Goal: Task Accomplishment & Management: Complete application form

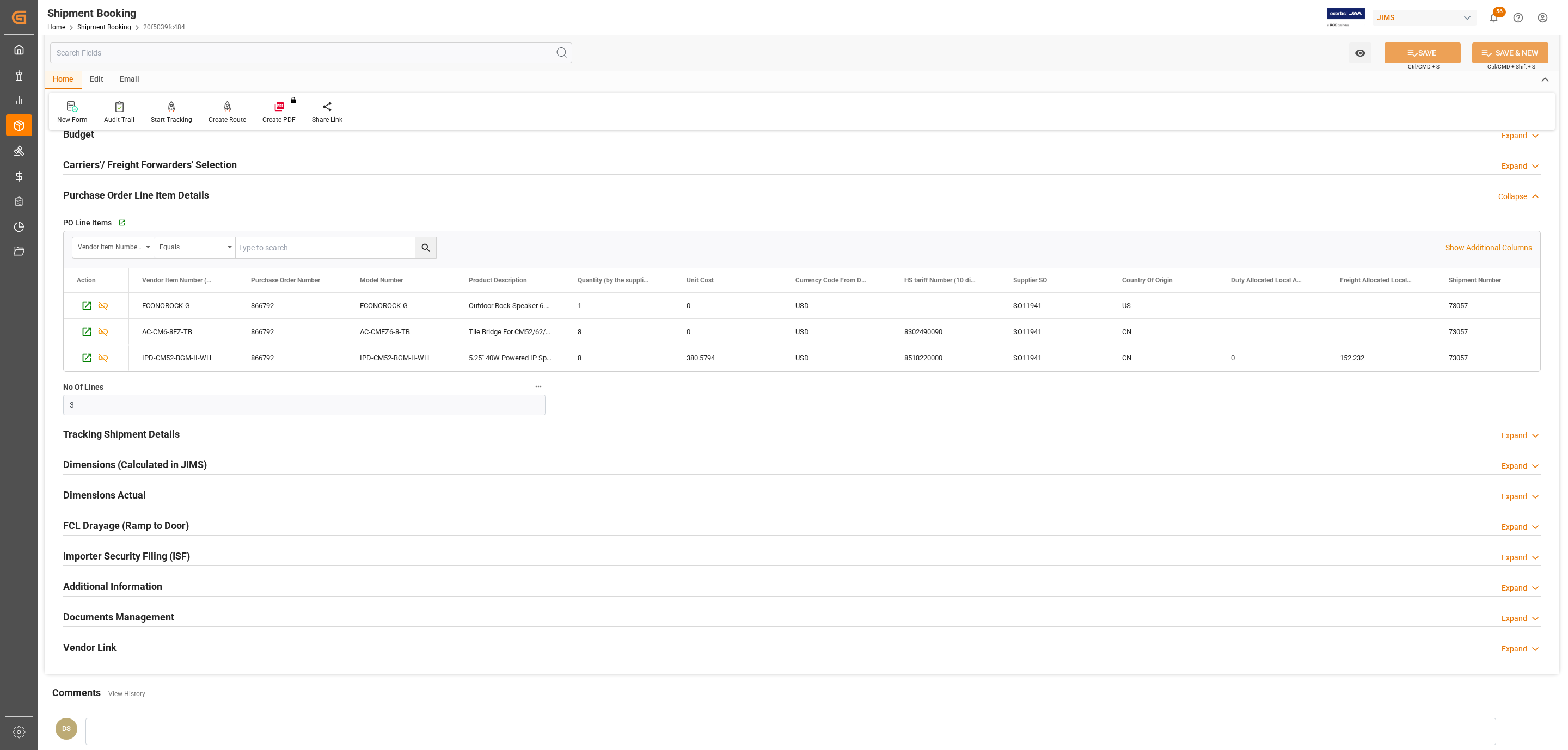
scroll to position [498, 0]
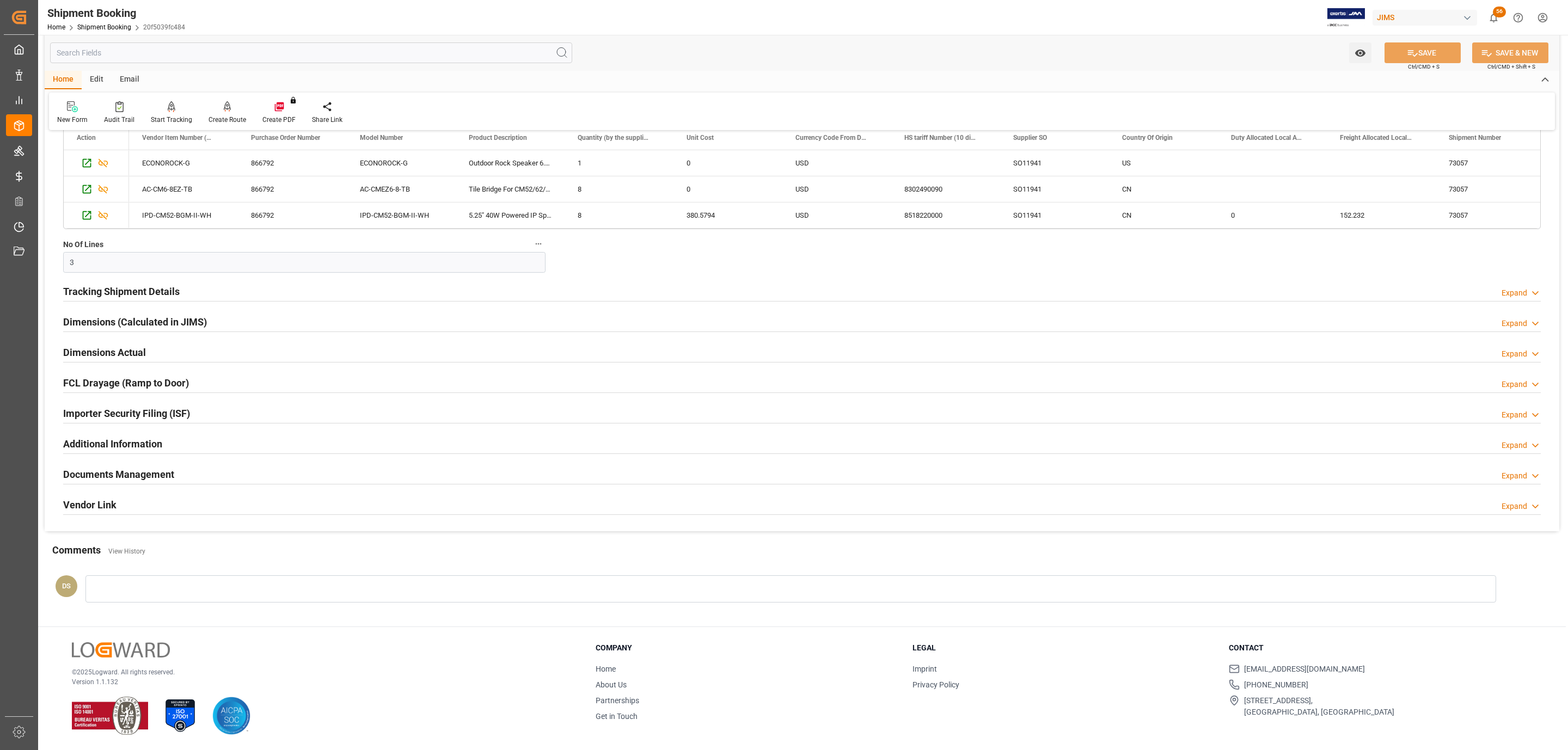
click at [167, 472] on h2 "Documents Management" at bounding box center [119, 475] width 111 height 15
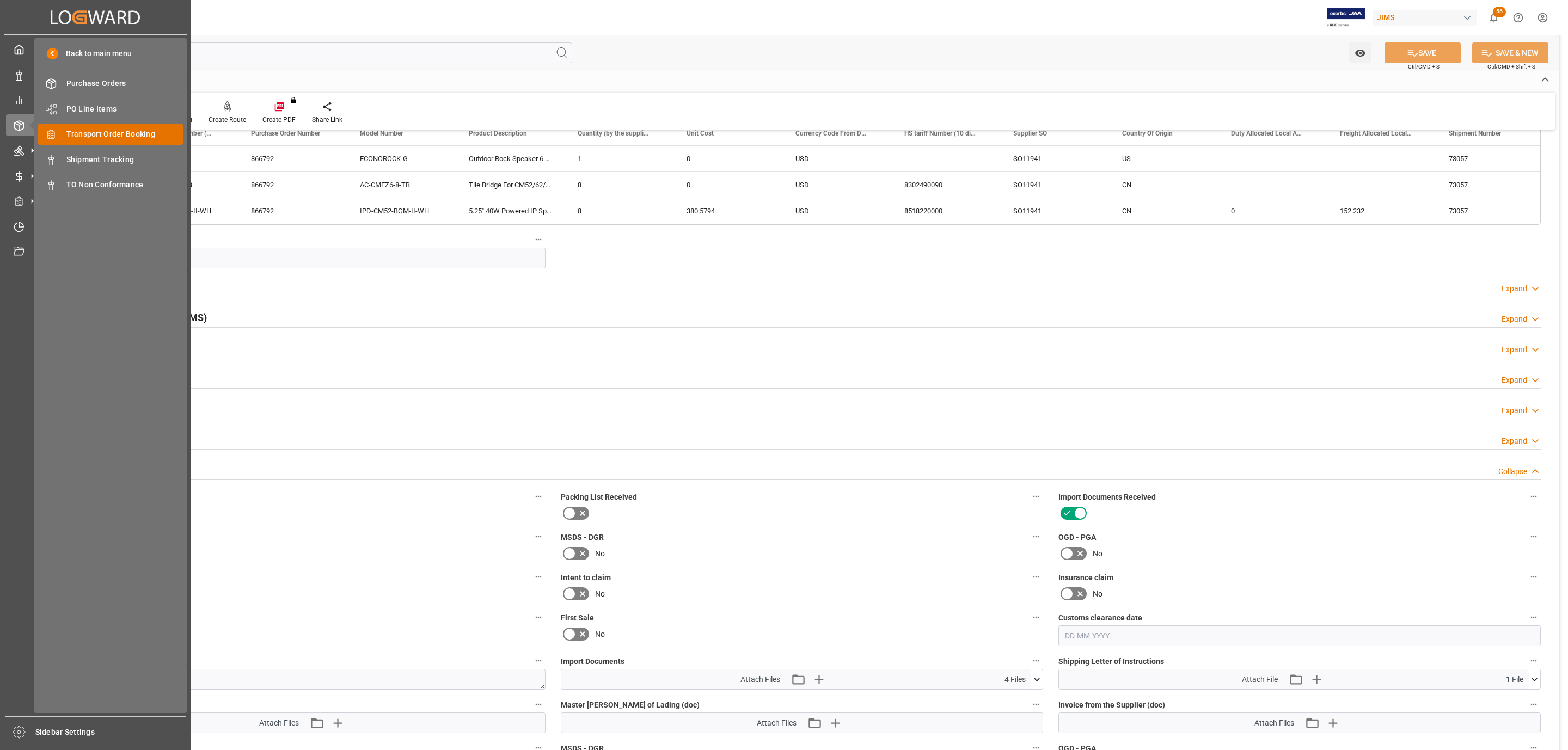
click at [130, 130] on span "Transport Order Booking" at bounding box center [124, 134] width 117 height 11
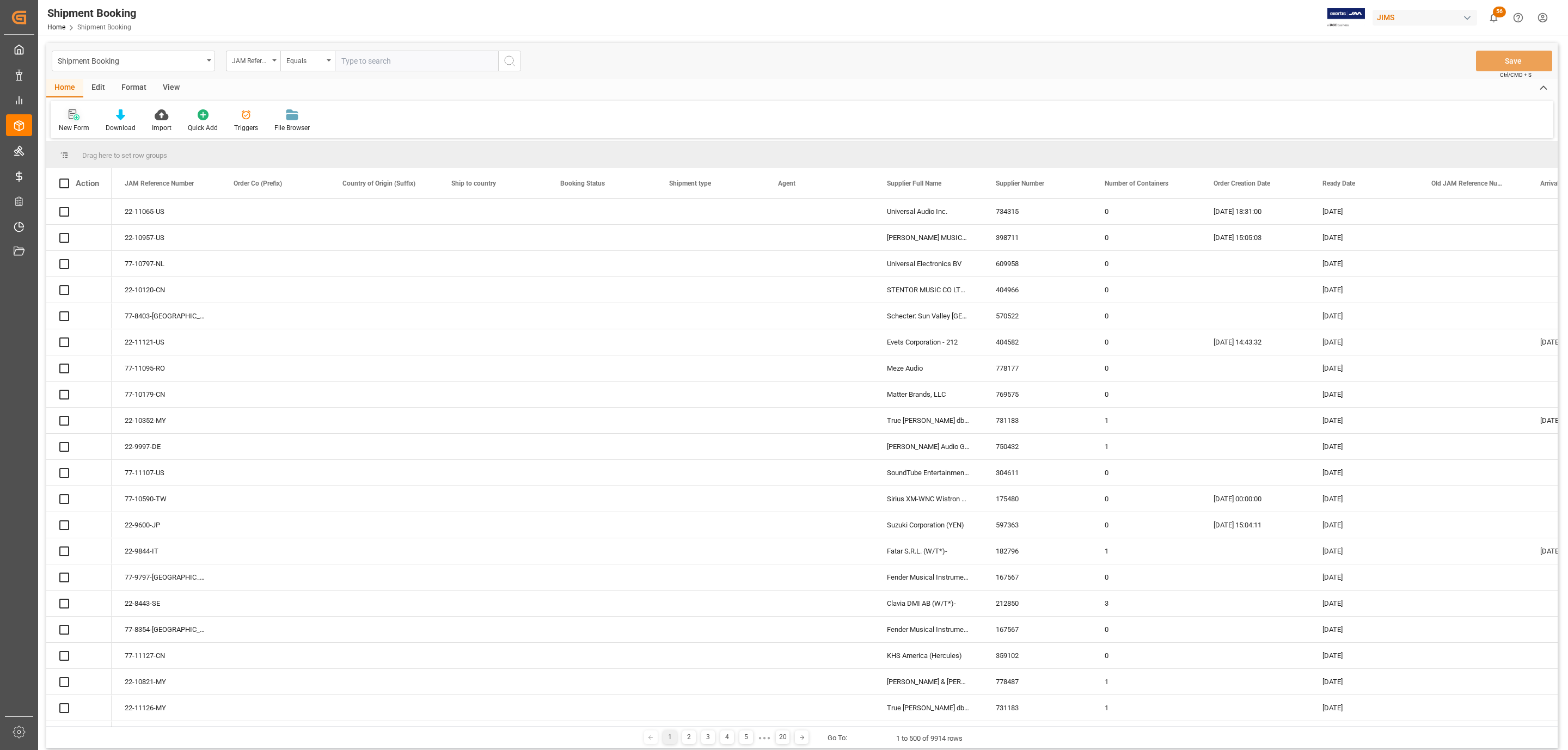
click at [75, 113] on icon at bounding box center [74, 115] width 11 height 11
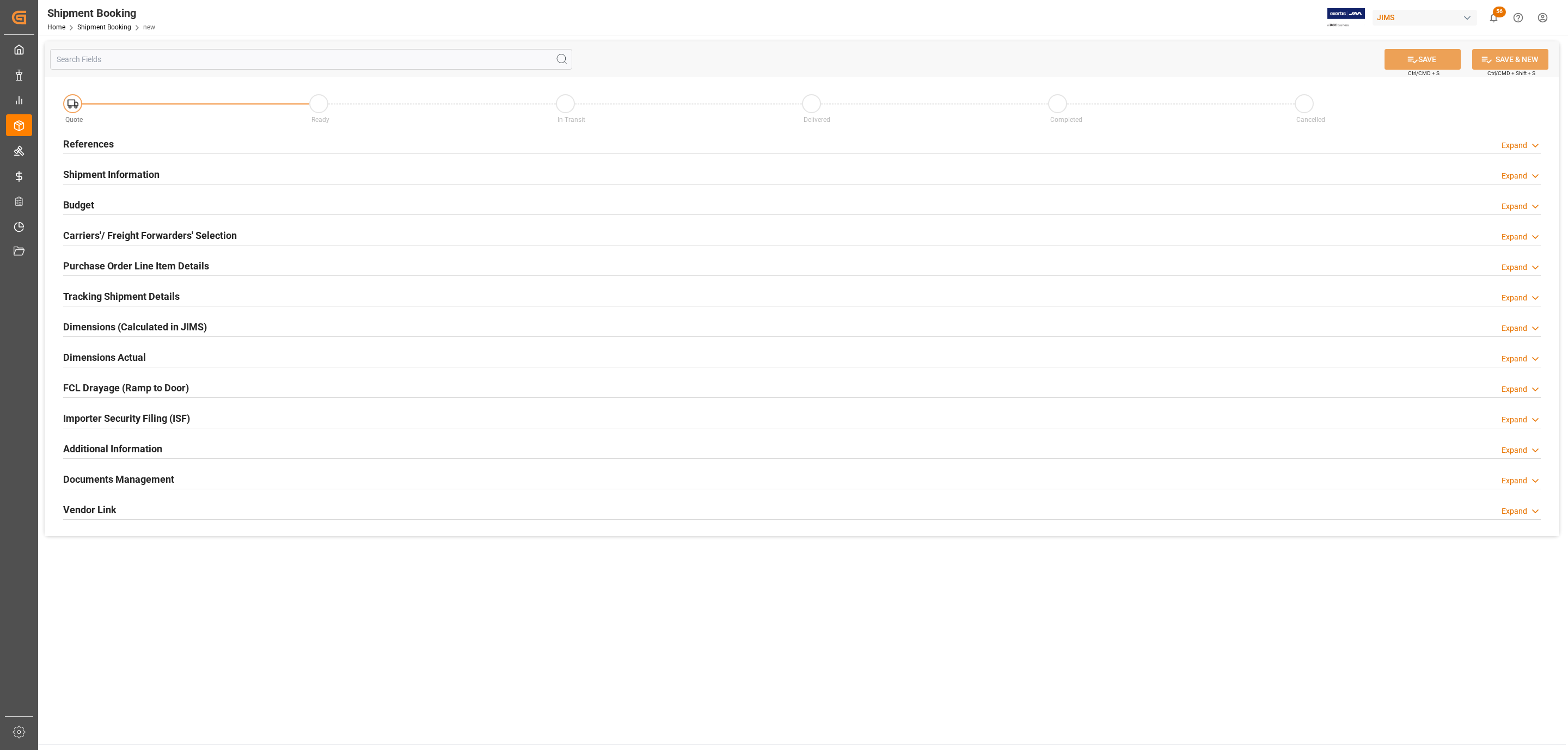
click at [165, 139] on div "References Expand" at bounding box center [802, 143] width 1478 height 21
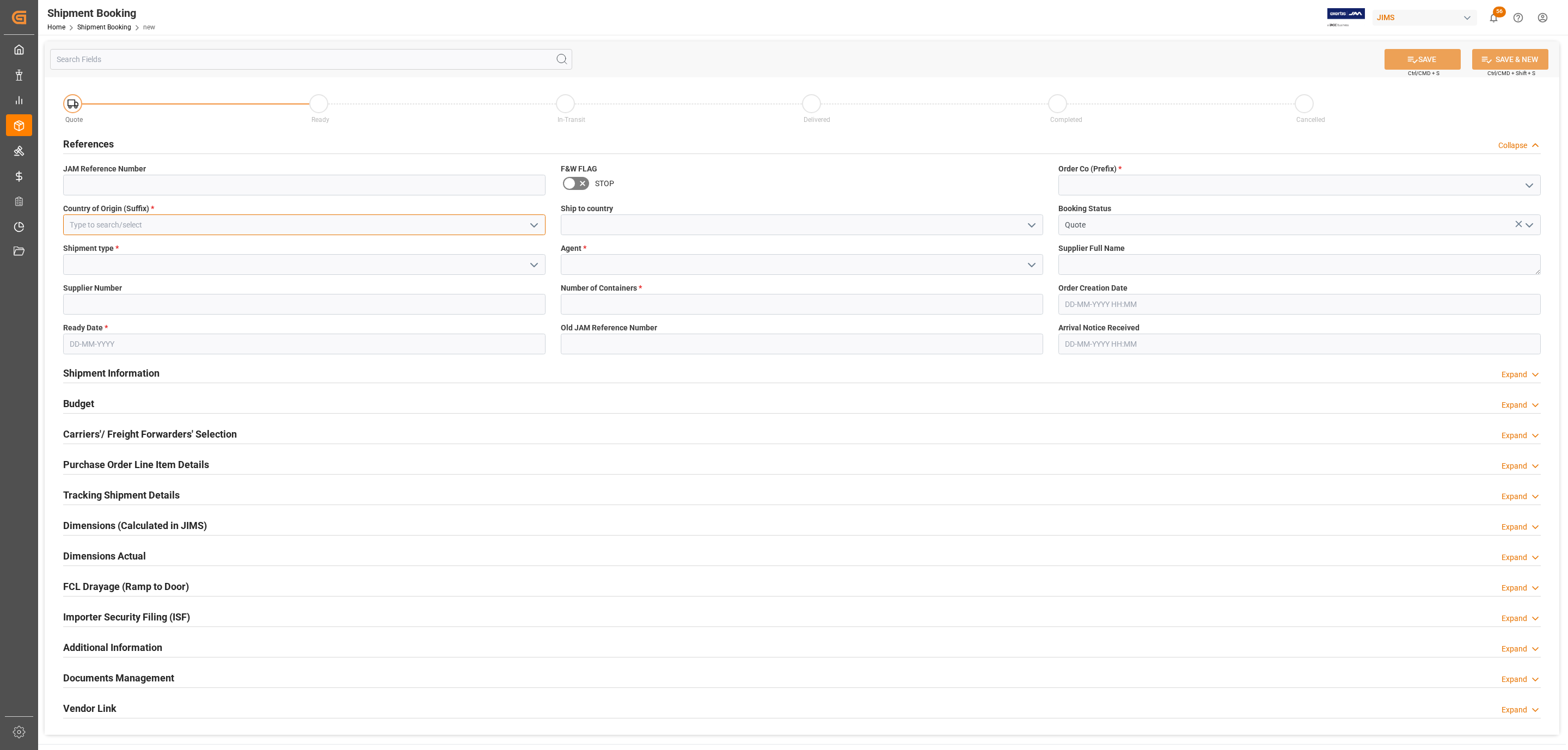
click at [377, 229] on input at bounding box center [305, 225] width 482 height 21
click at [336, 250] on div "US" at bounding box center [304, 249] width 481 height 24
type input "US"
click at [529, 260] on icon "open menu" at bounding box center [533, 265] width 13 height 13
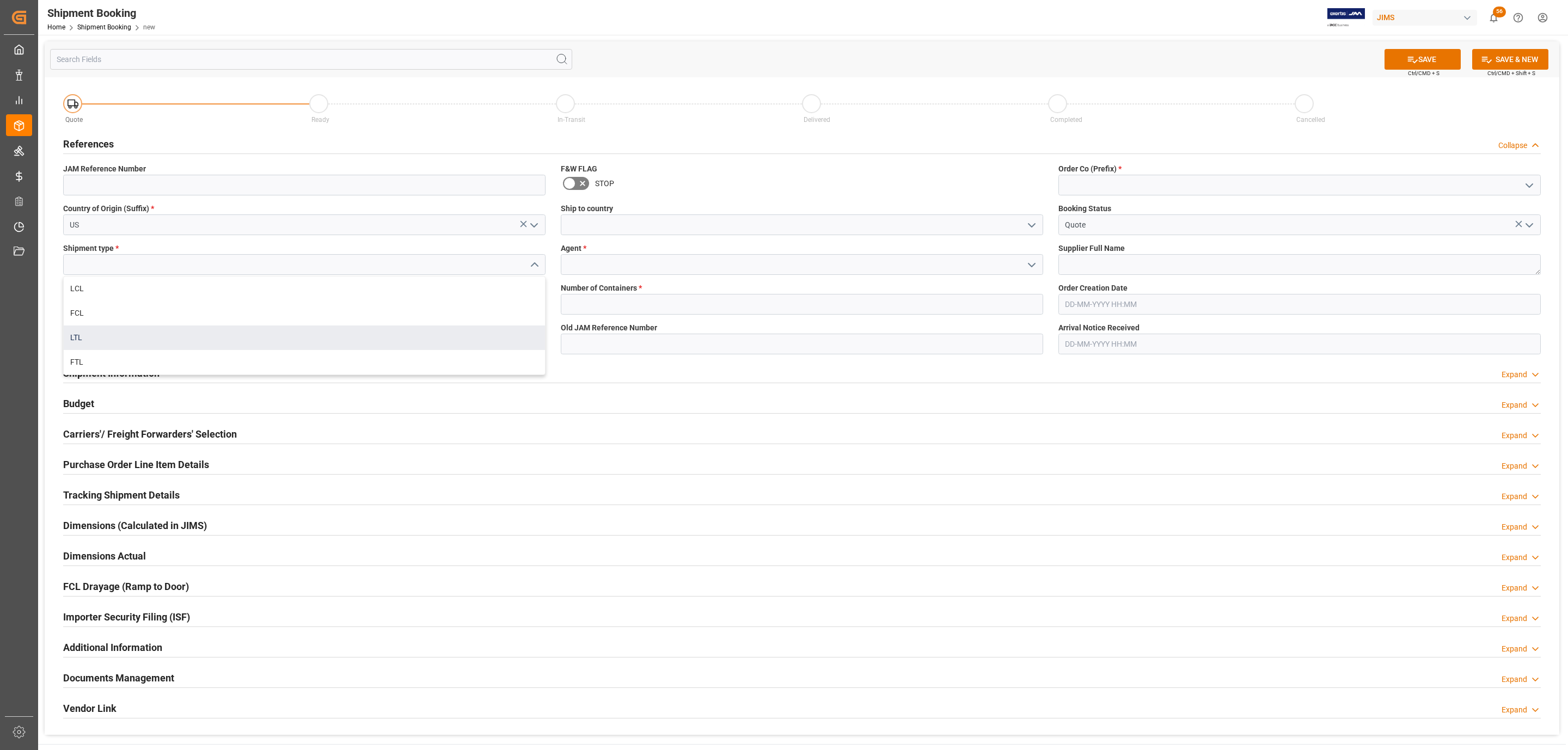
drag, startPoint x: 186, startPoint y: 351, endPoint x: 184, endPoint y: 336, distance: 15.1
click at [184, 336] on div "LCL FCL LTL FTL" at bounding box center [304, 325] width 481 height 98
click at [184, 336] on div "LTL" at bounding box center [304, 338] width 481 height 24
type input "LTL"
click at [172, 300] on input at bounding box center [305, 304] width 482 height 21
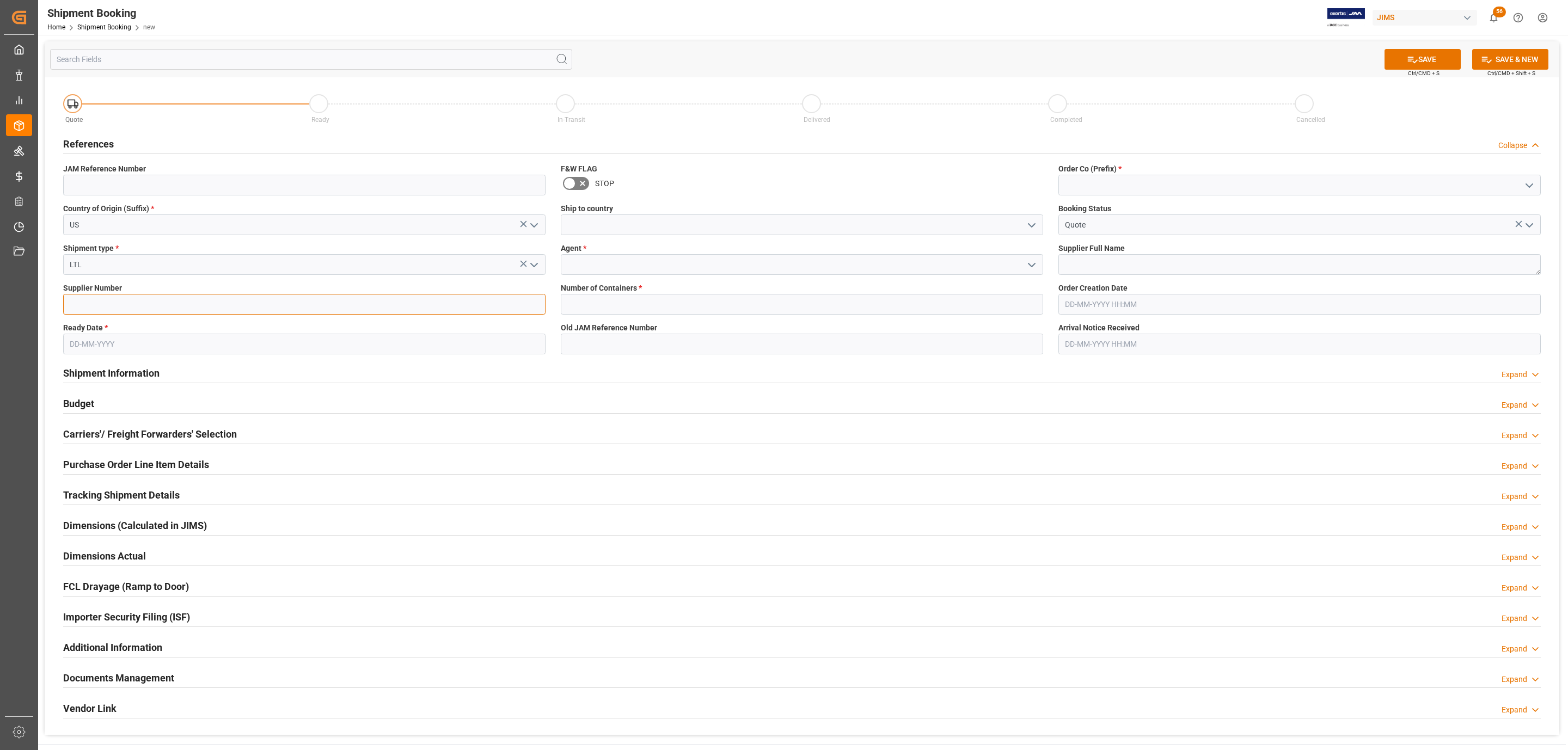
drag, startPoint x: 156, startPoint y: 307, endPoint x: 151, endPoint y: 311, distance: 6.4
click at [156, 307] on input at bounding box center [305, 304] width 482 height 21
paste input "181970"
type input "181970"
click at [126, 346] on input "text" at bounding box center [305, 344] width 482 height 21
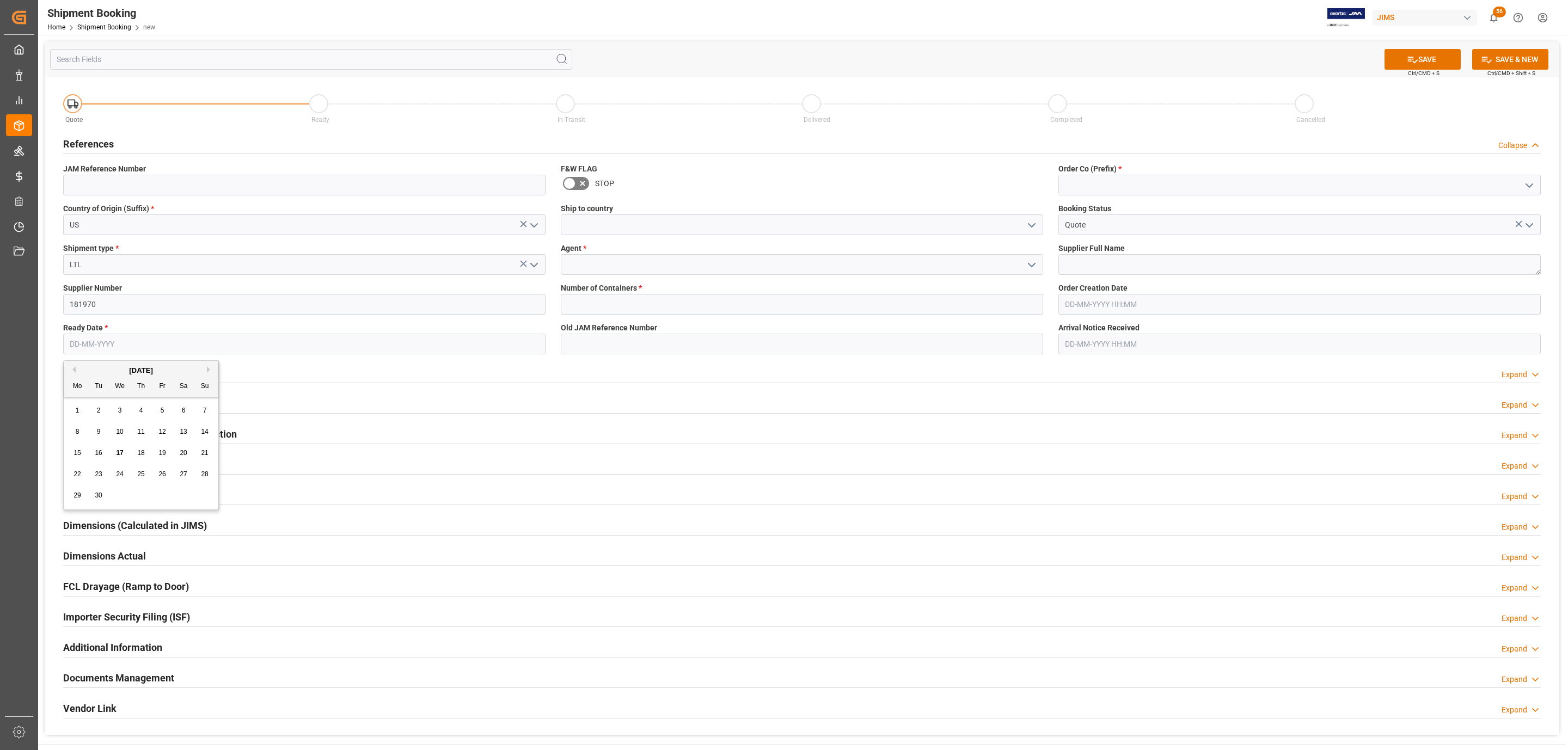
click at [77, 451] on span "15" at bounding box center [77, 452] width 7 height 7
type input "[DATE]"
click at [1028, 223] on icon "open menu" at bounding box center [1031, 225] width 13 height 13
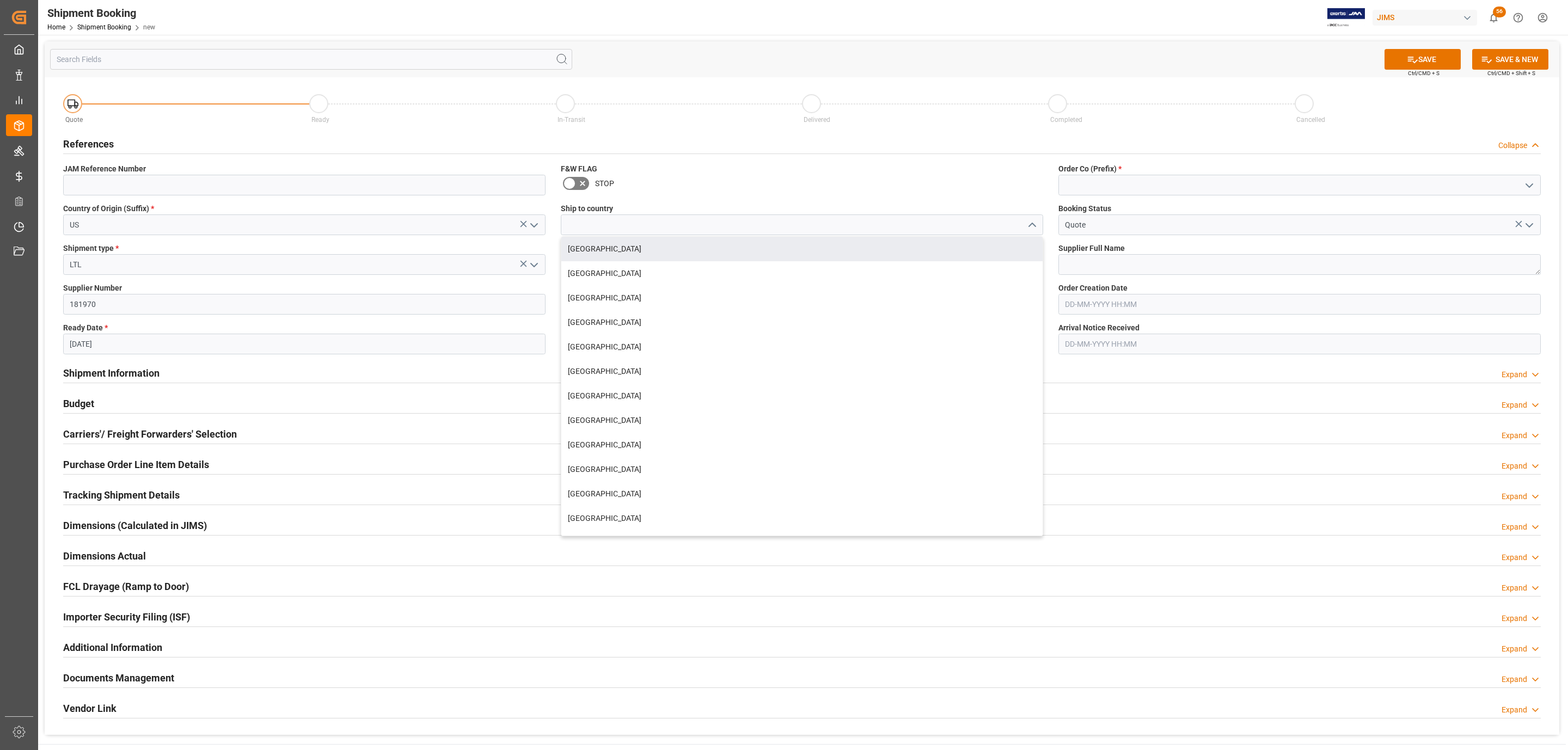
click at [686, 257] on div "[GEOGRAPHIC_DATA]" at bounding box center [802, 249] width 481 height 24
type input "[GEOGRAPHIC_DATA]"
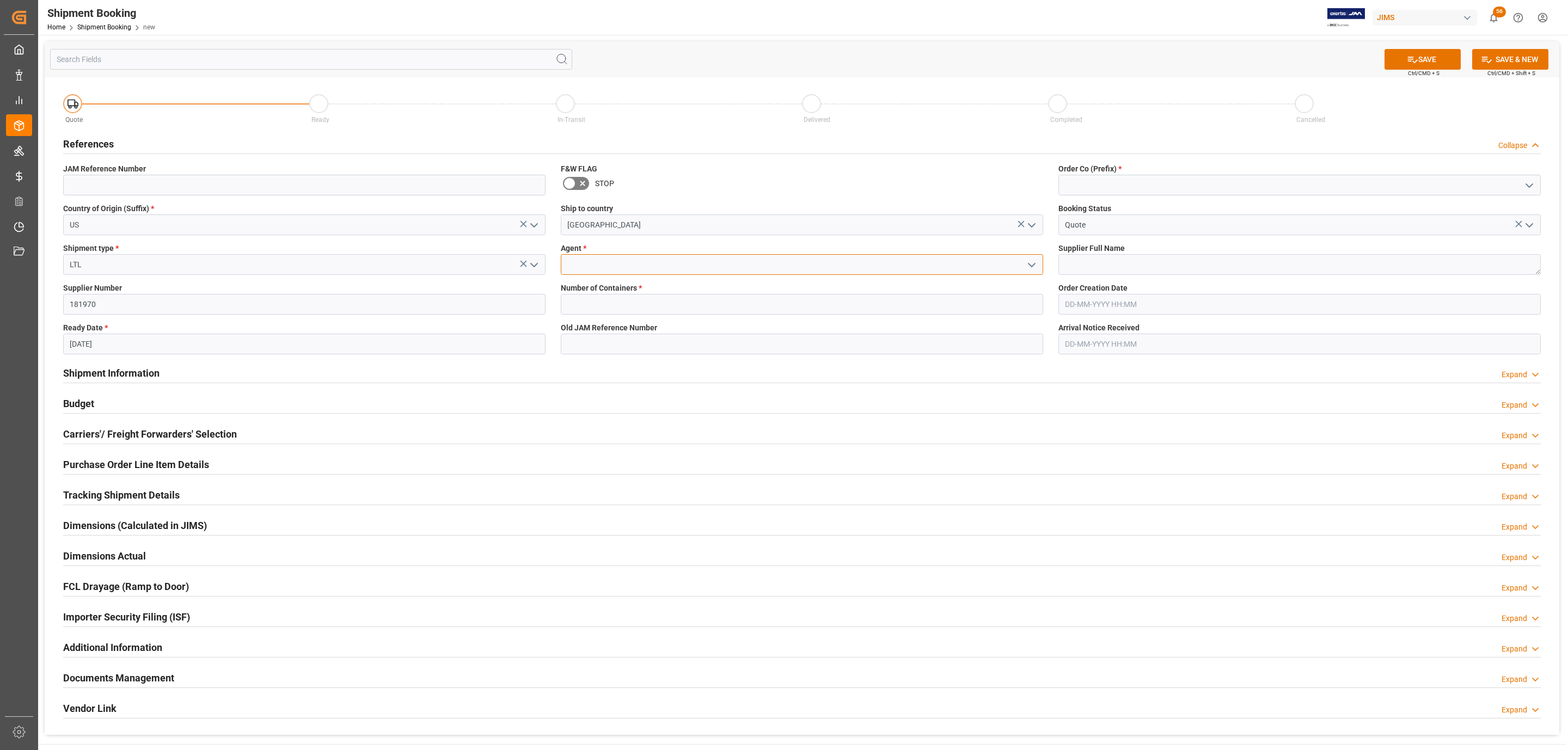
click at [707, 263] on input at bounding box center [802, 264] width 482 height 21
drag, startPoint x: 1041, startPoint y: 267, endPoint x: 1034, endPoint y: 267, distance: 7.0
click at [1035, 267] on div at bounding box center [802, 264] width 482 height 21
click at [1034, 267] on icon "open menu" at bounding box center [1031, 265] width 13 height 13
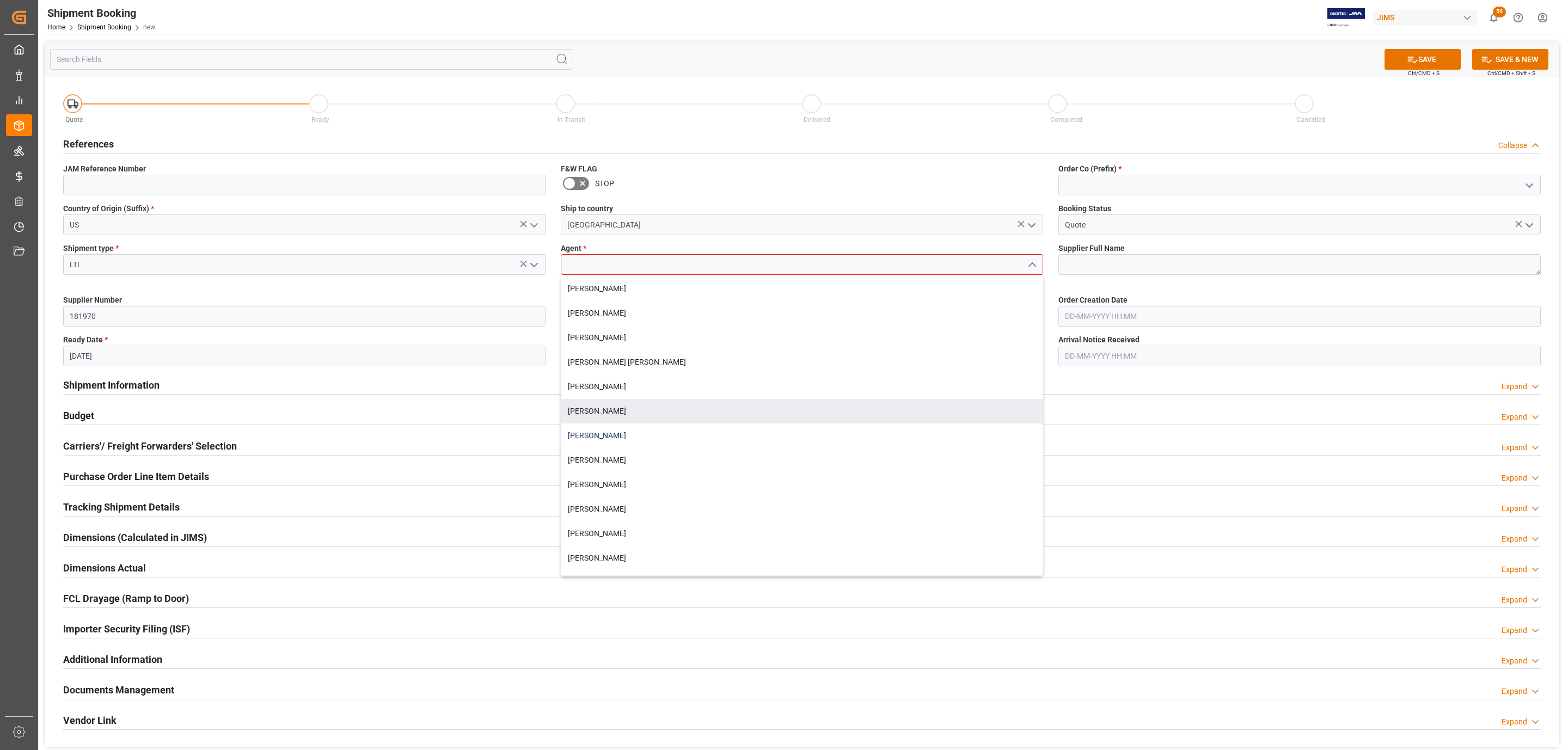
click at [637, 430] on div "[PERSON_NAME]" at bounding box center [802, 435] width 481 height 24
type input "[PERSON_NAME]"
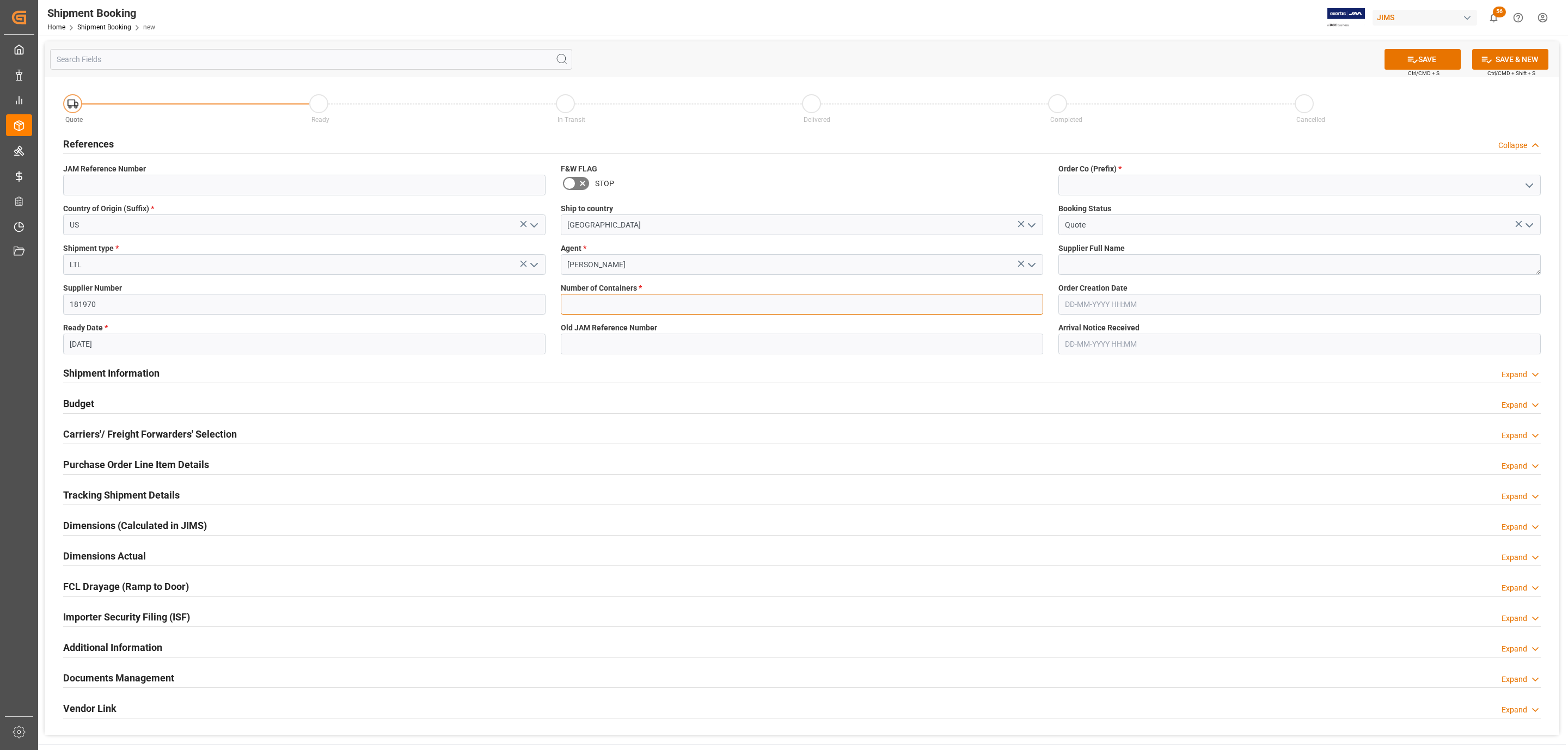
click at [594, 302] on input "text" at bounding box center [802, 304] width 482 height 21
type input "0"
click at [1524, 186] on icon "open menu" at bounding box center [1529, 185] width 13 height 13
click at [1179, 237] on div "77" at bounding box center [1299, 234] width 481 height 24
type input "77"
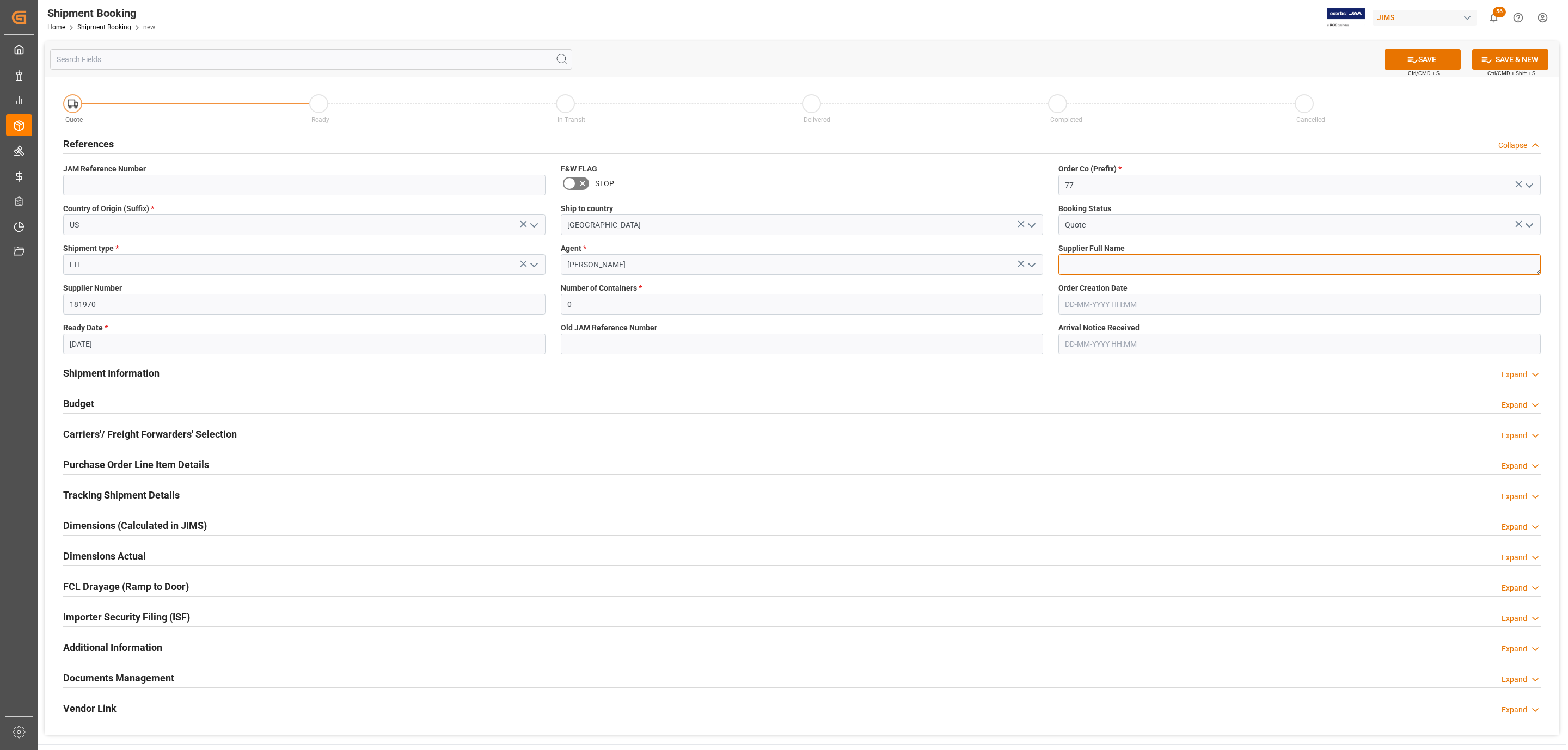
click at [1101, 268] on textarea at bounding box center [1299, 264] width 482 height 21
paste textarea "Radio Design Labs"
type textarea "Radio Design Labs"
drag, startPoint x: 1383, startPoint y: 71, endPoint x: 1390, endPoint y: 67, distance: 8.1
click at [1385, 71] on div "SAVE Ctrl/CMD + S SAVE & NEW Ctrl/CMD + Shift + S" at bounding box center [802, 59] width 1515 height 36
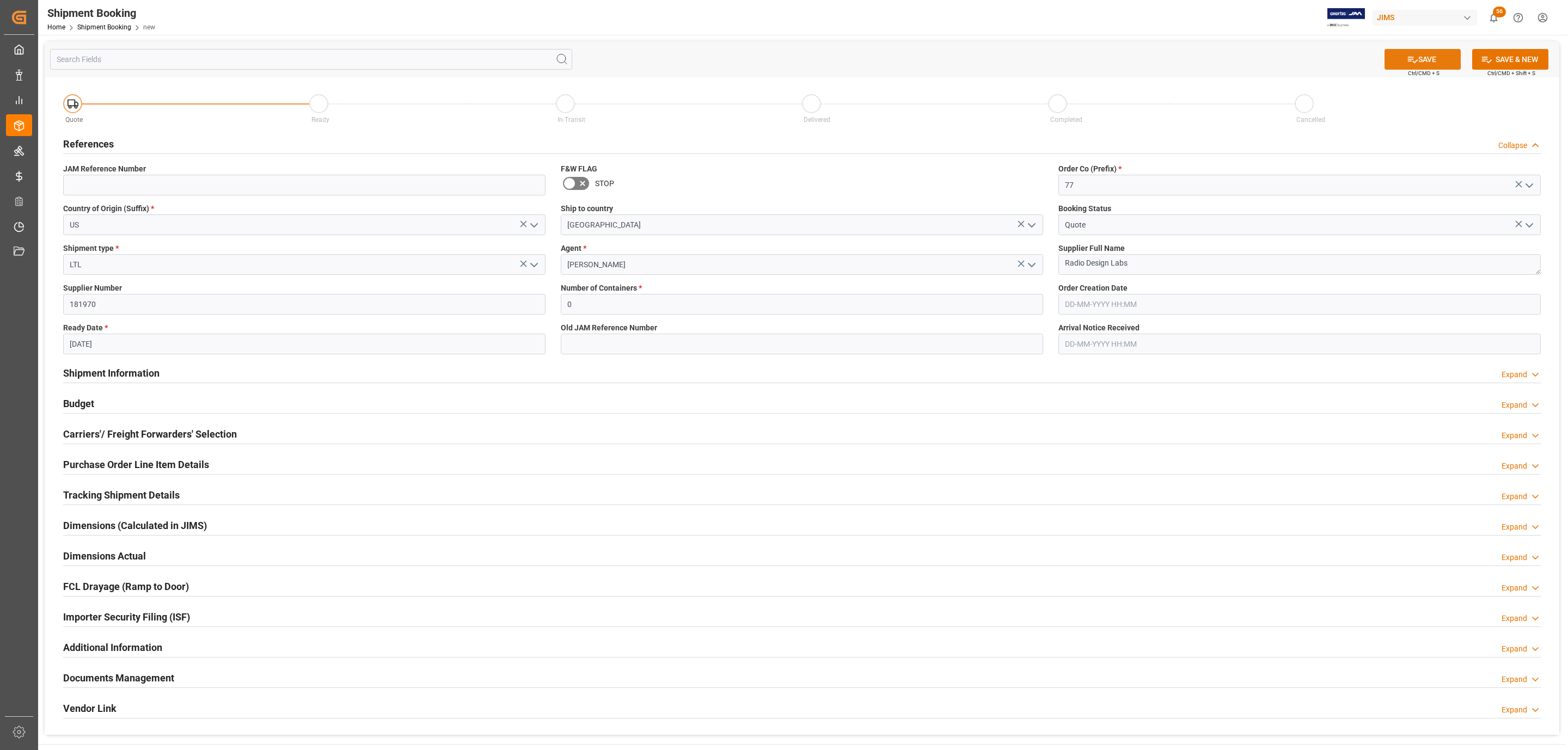
click at [1400, 62] on button "SAVE" at bounding box center [1422, 59] width 76 height 21
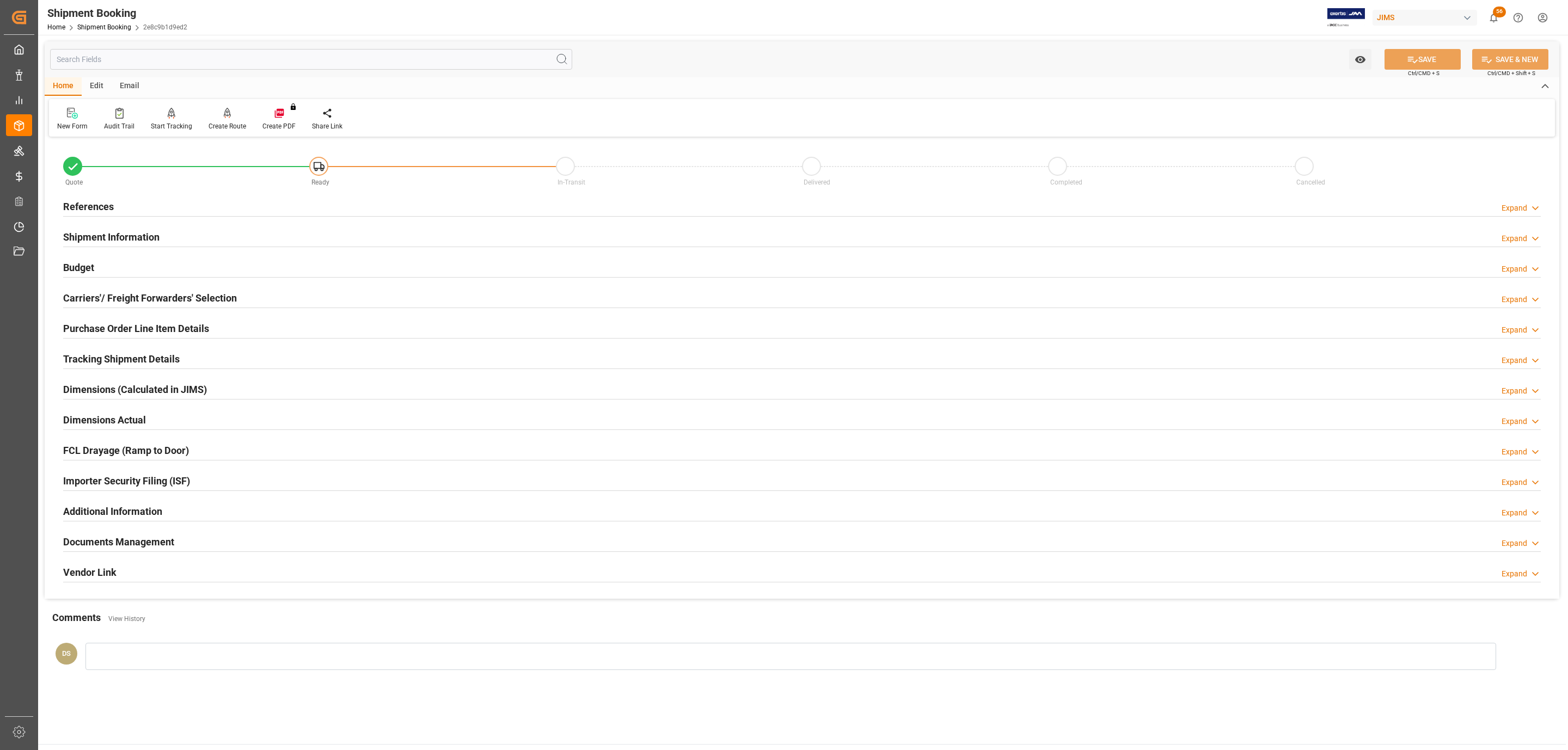
click at [102, 307] on div at bounding box center [802, 307] width 1478 height 1
click at [105, 302] on h2 "Carriers'/ Freight Forwarders' Selection" at bounding box center [150, 298] width 174 height 15
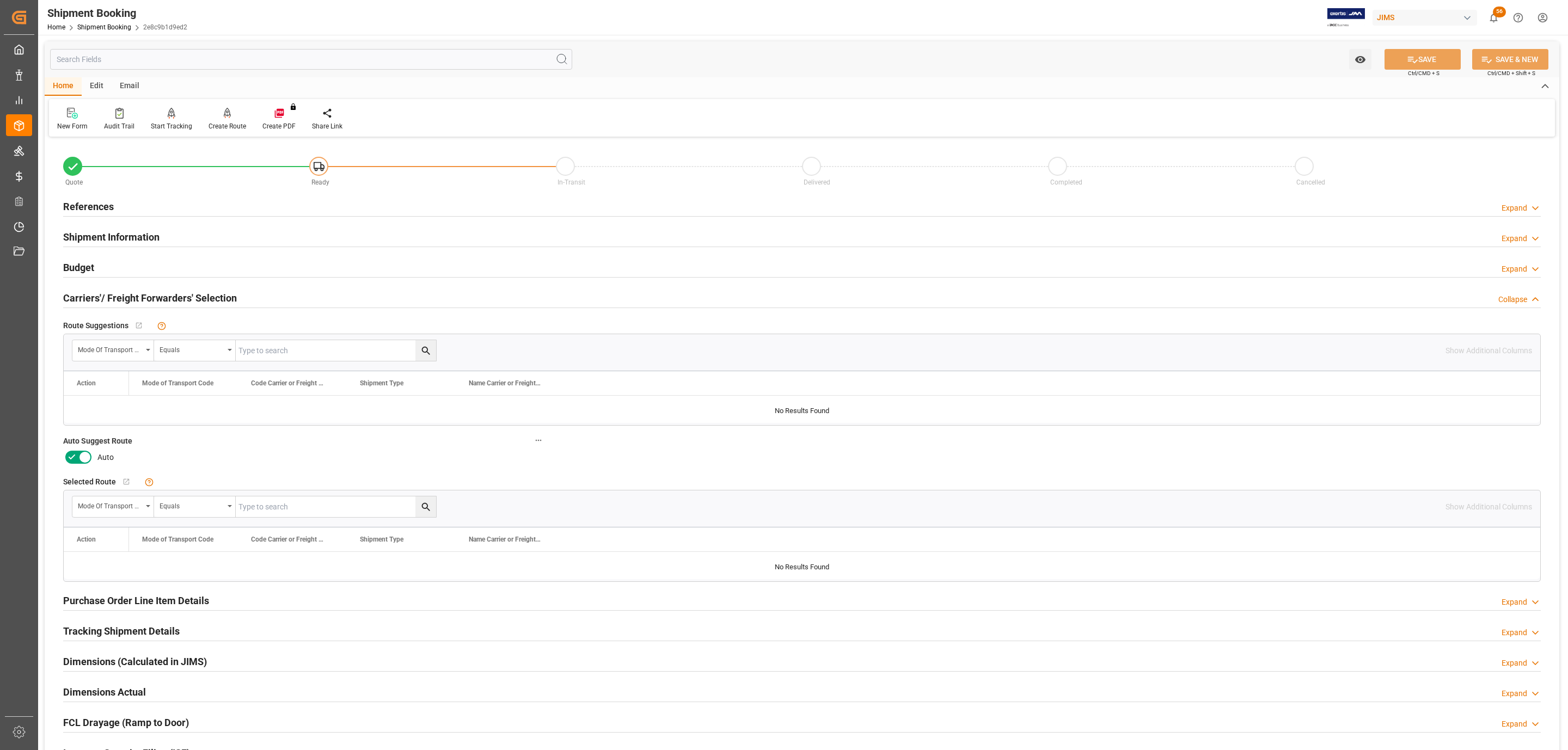
click at [82, 459] on icon at bounding box center [84, 456] width 13 height 13
click at [0, 0] on input "checkbox" at bounding box center [0, 0] width 0 height 0
click at [1433, 59] on button "SAVE" at bounding box center [1422, 59] width 76 height 21
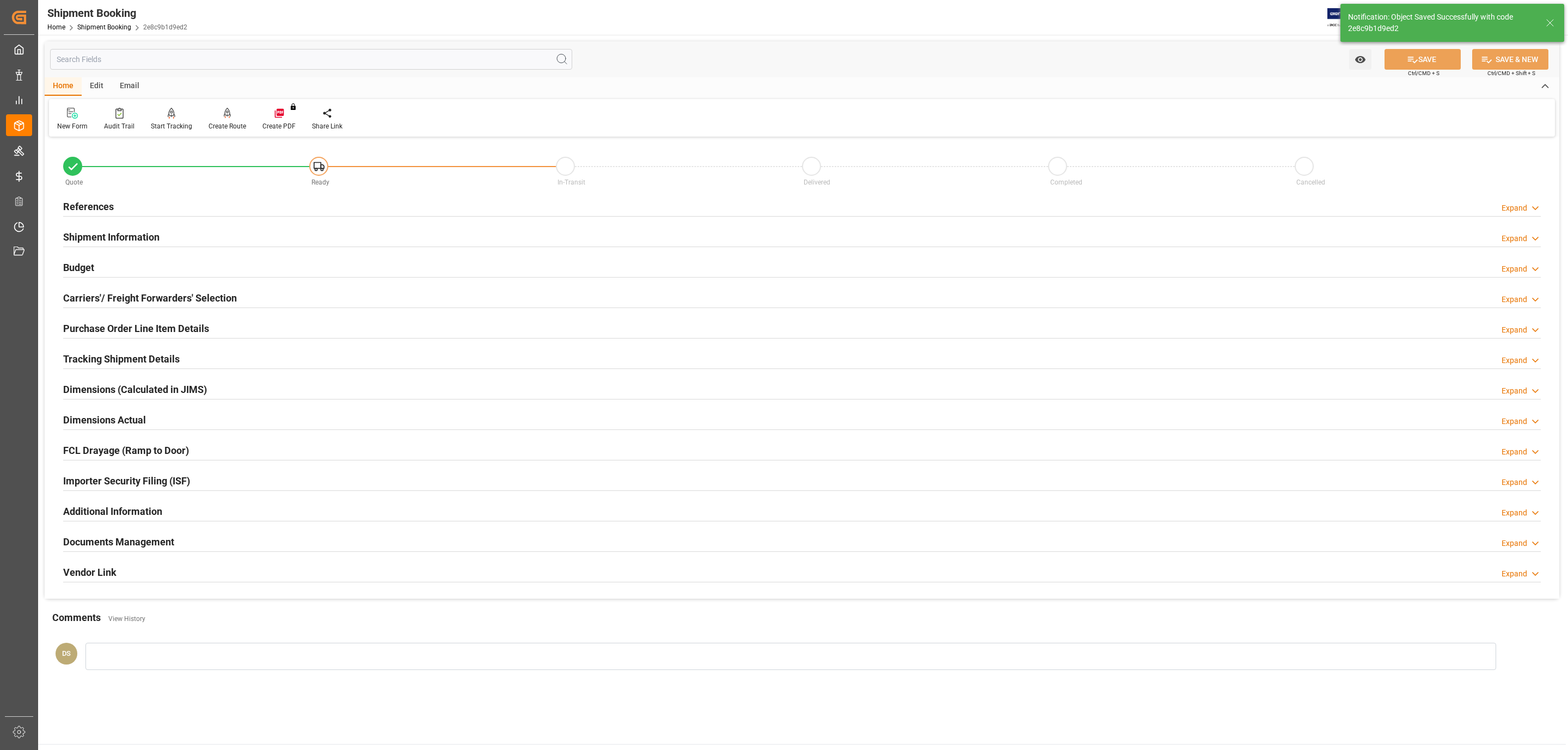
type input "Ready"
click at [118, 201] on div "References Expand" at bounding box center [802, 205] width 1478 height 21
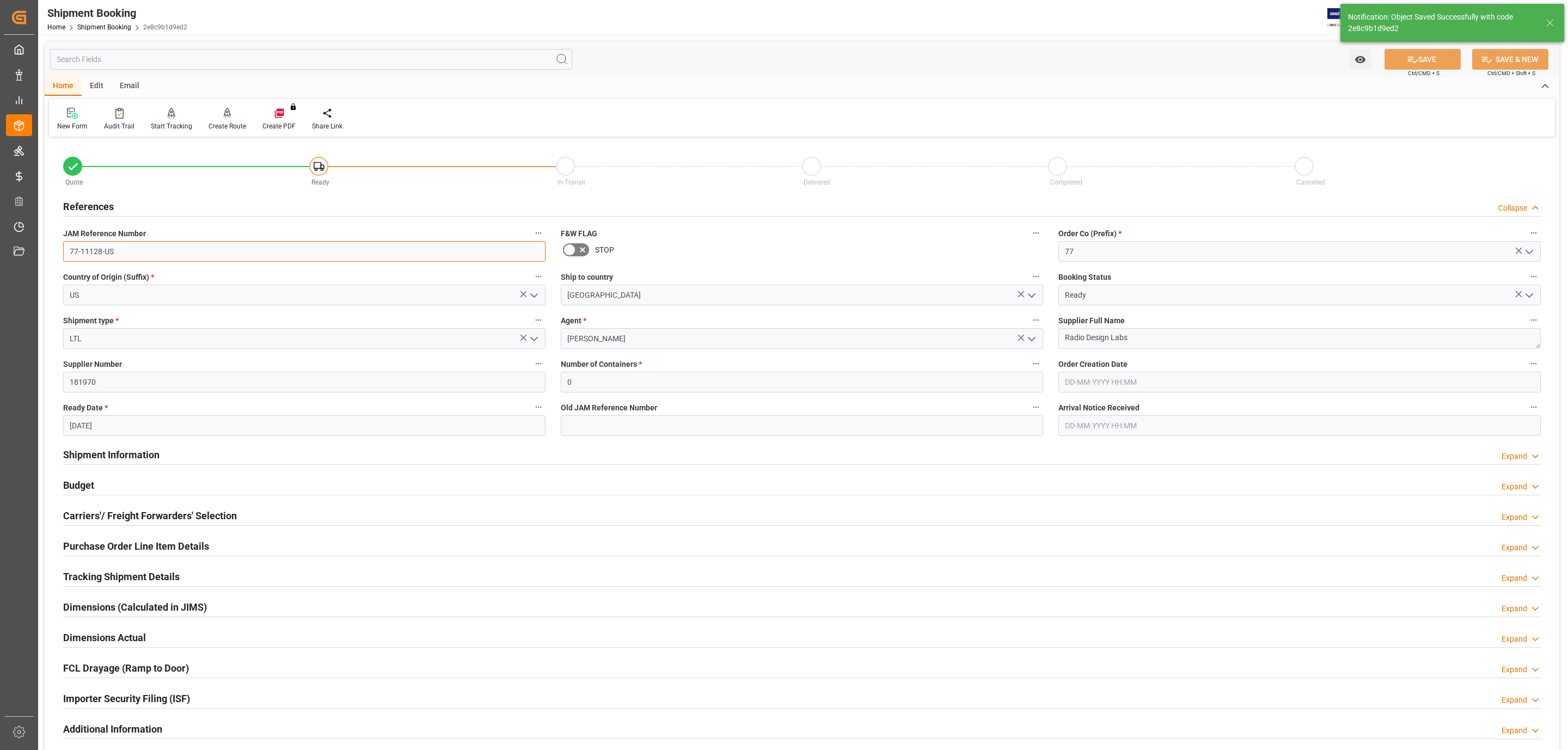
click at [121, 250] on input "77-11128-US" at bounding box center [305, 251] width 482 height 21
click at [122, 250] on input "77-11128-US" at bounding box center [305, 251] width 482 height 21
click at [132, 513] on h2 "Carriers'/ Freight Forwarders' Selection" at bounding box center [150, 516] width 174 height 15
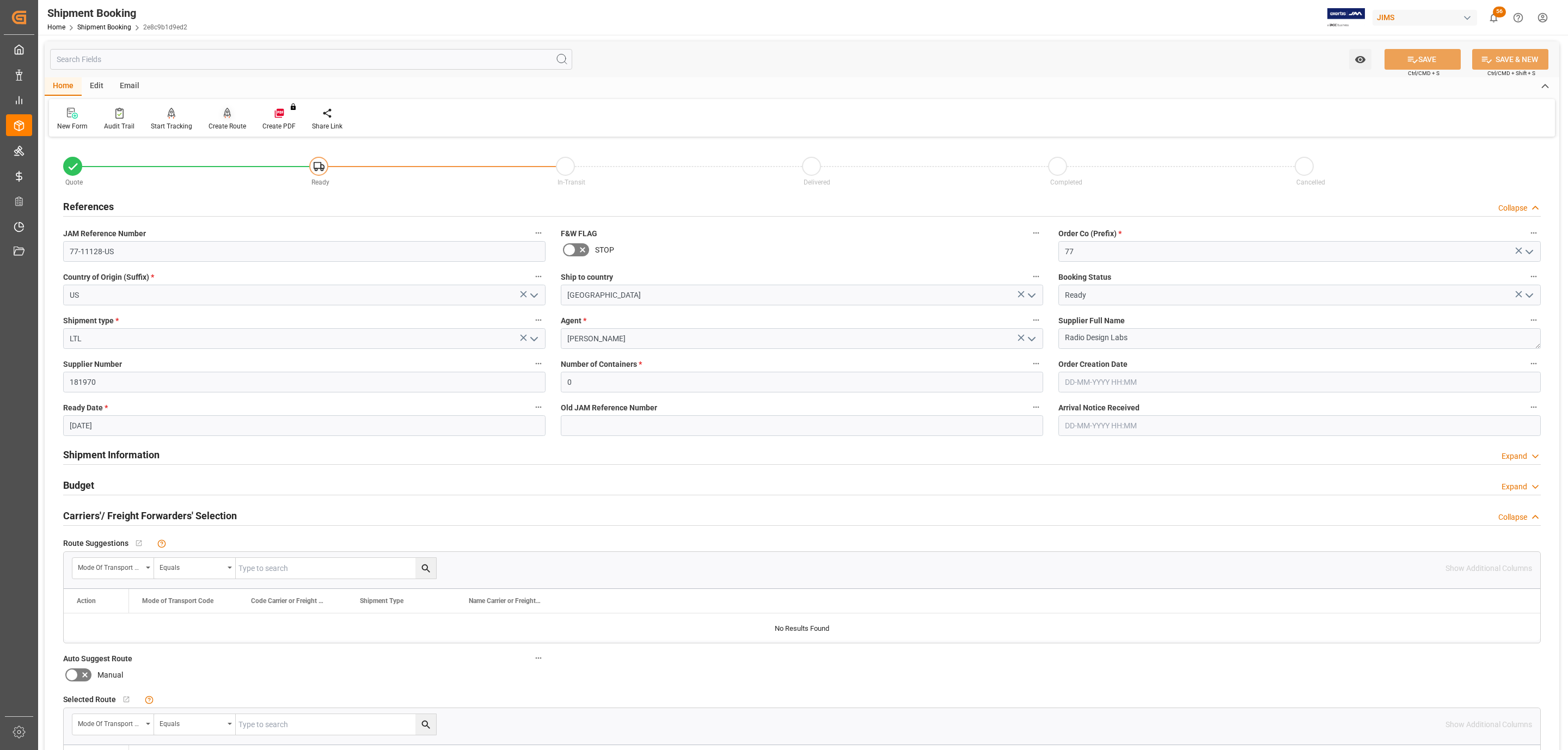
click at [211, 111] on div at bounding box center [228, 113] width 38 height 11
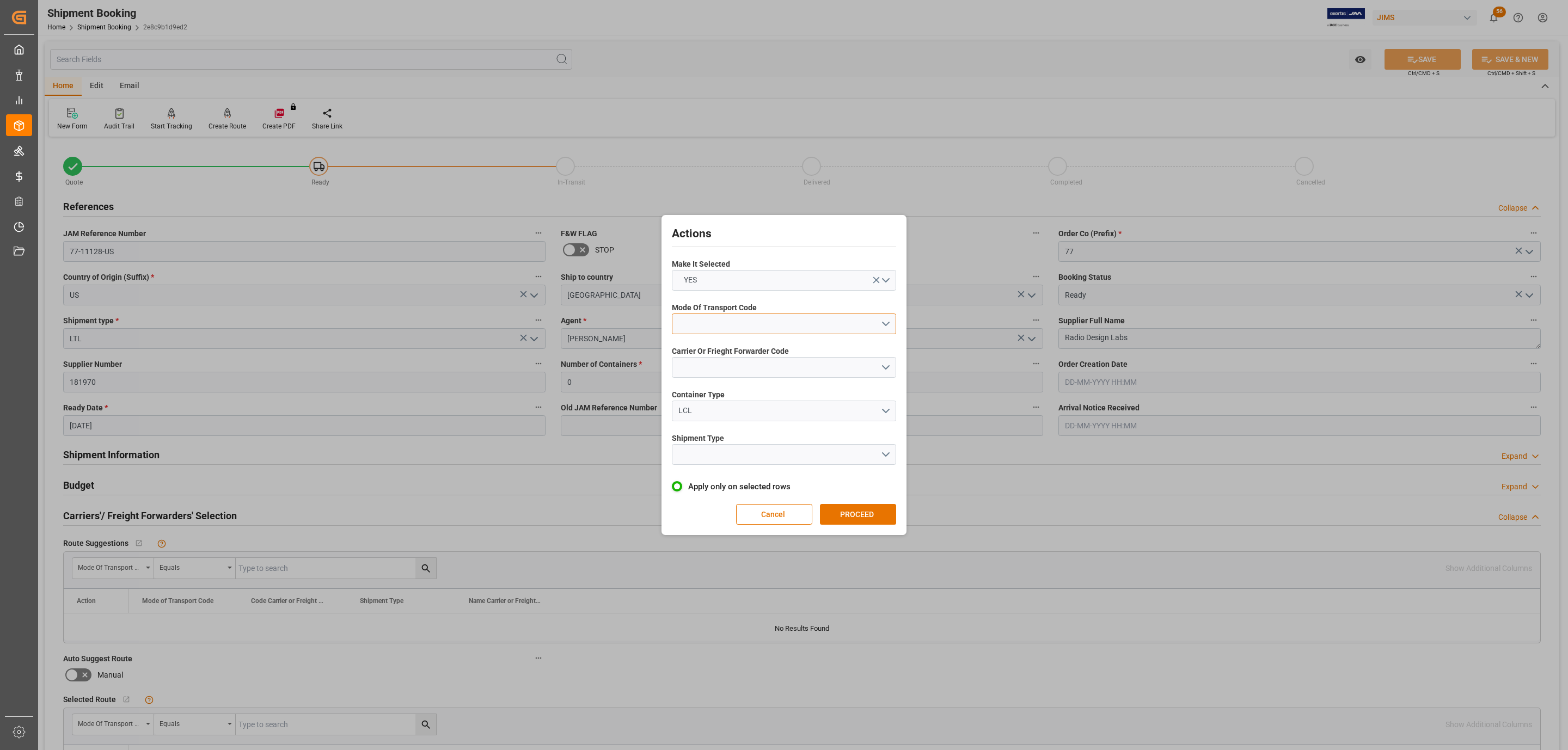
click at [802, 325] on button "open menu" at bounding box center [784, 323] width 224 height 21
click at [723, 417] on div "5- COURIER GROUND" at bounding box center [784, 418] width 223 height 23
click at [723, 369] on button "open menu" at bounding box center [784, 367] width 224 height 21
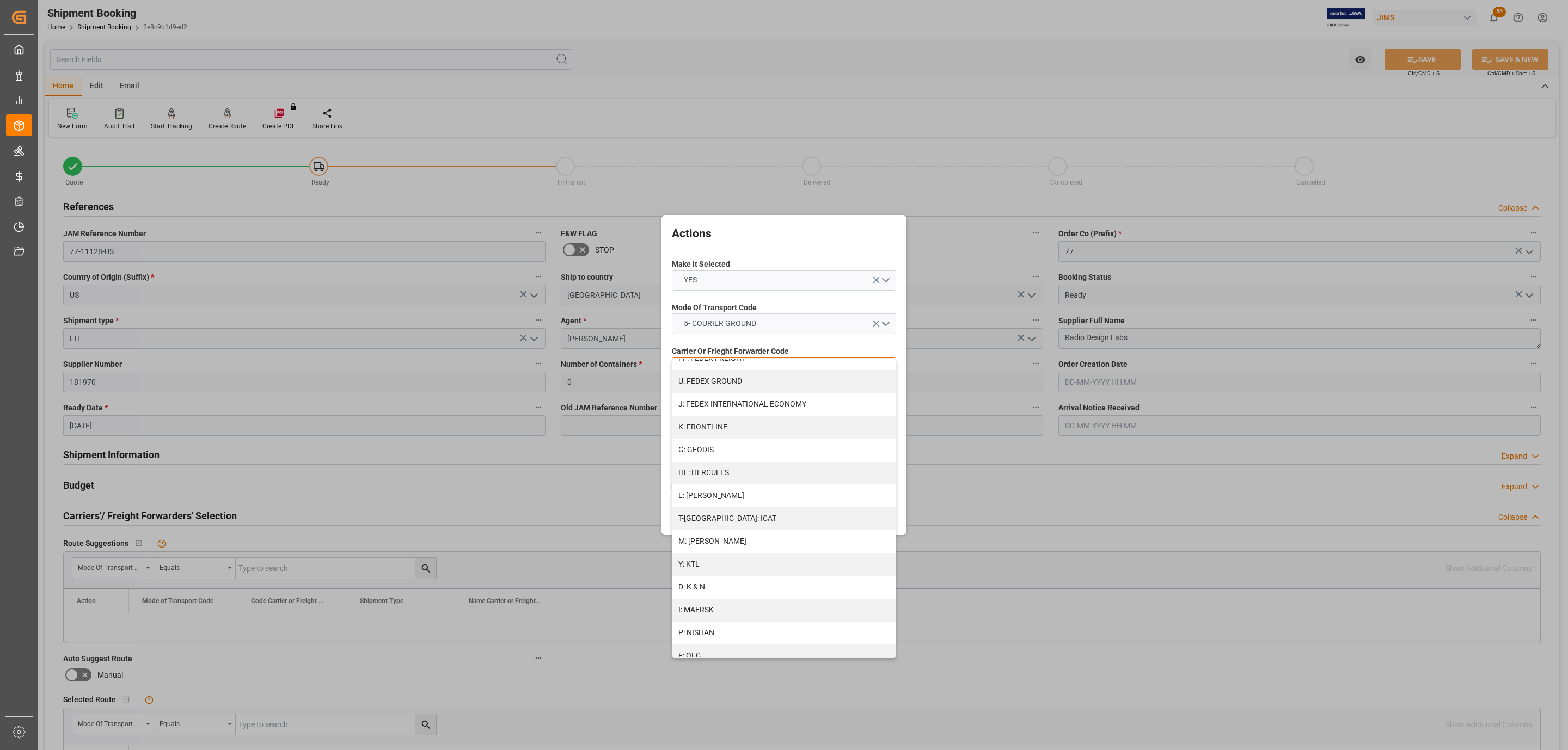
scroll to position [489, 0]
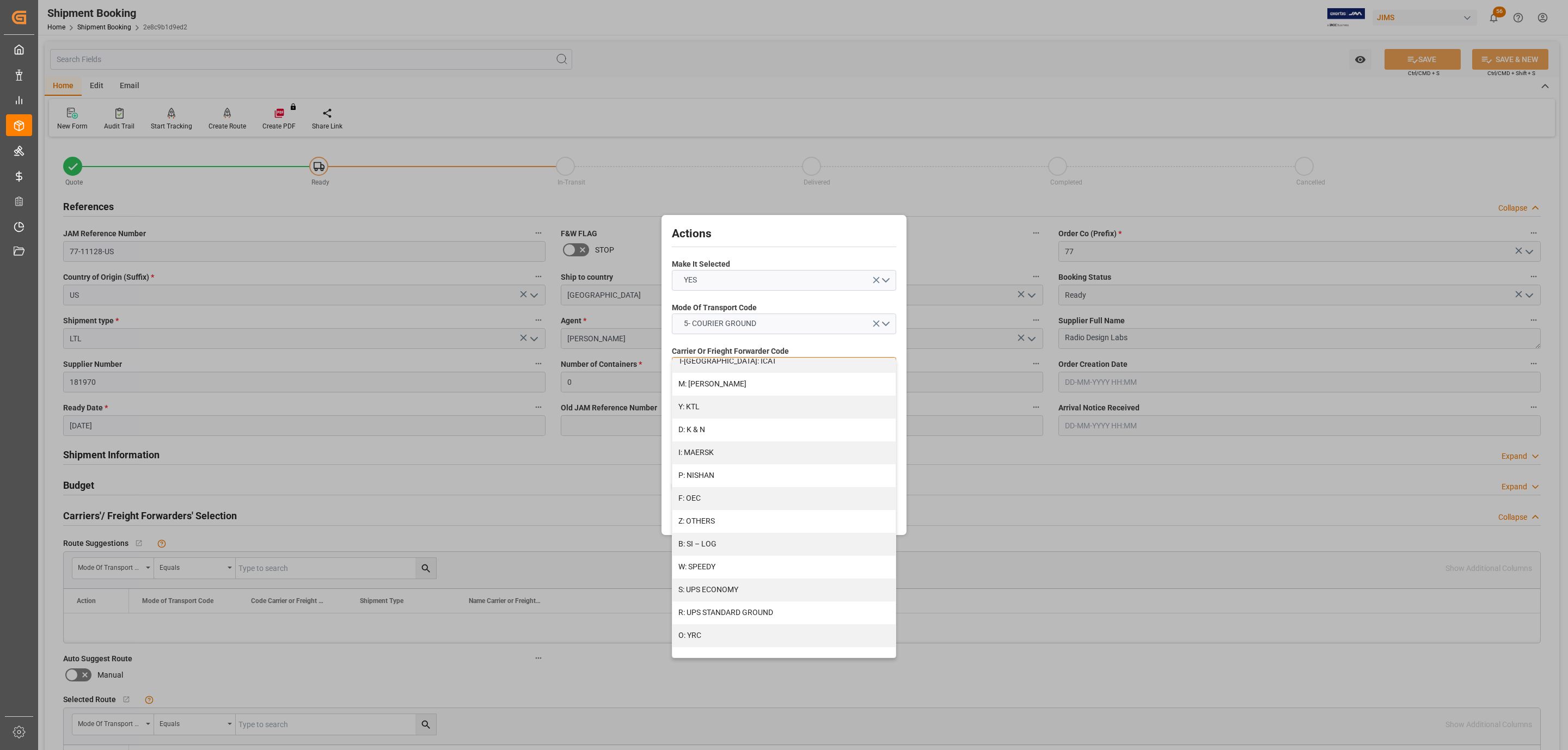
click at [776, 606] on div "R: UPS STANDARD GROUND" at bounding box center [784, 613] width 223 height 23
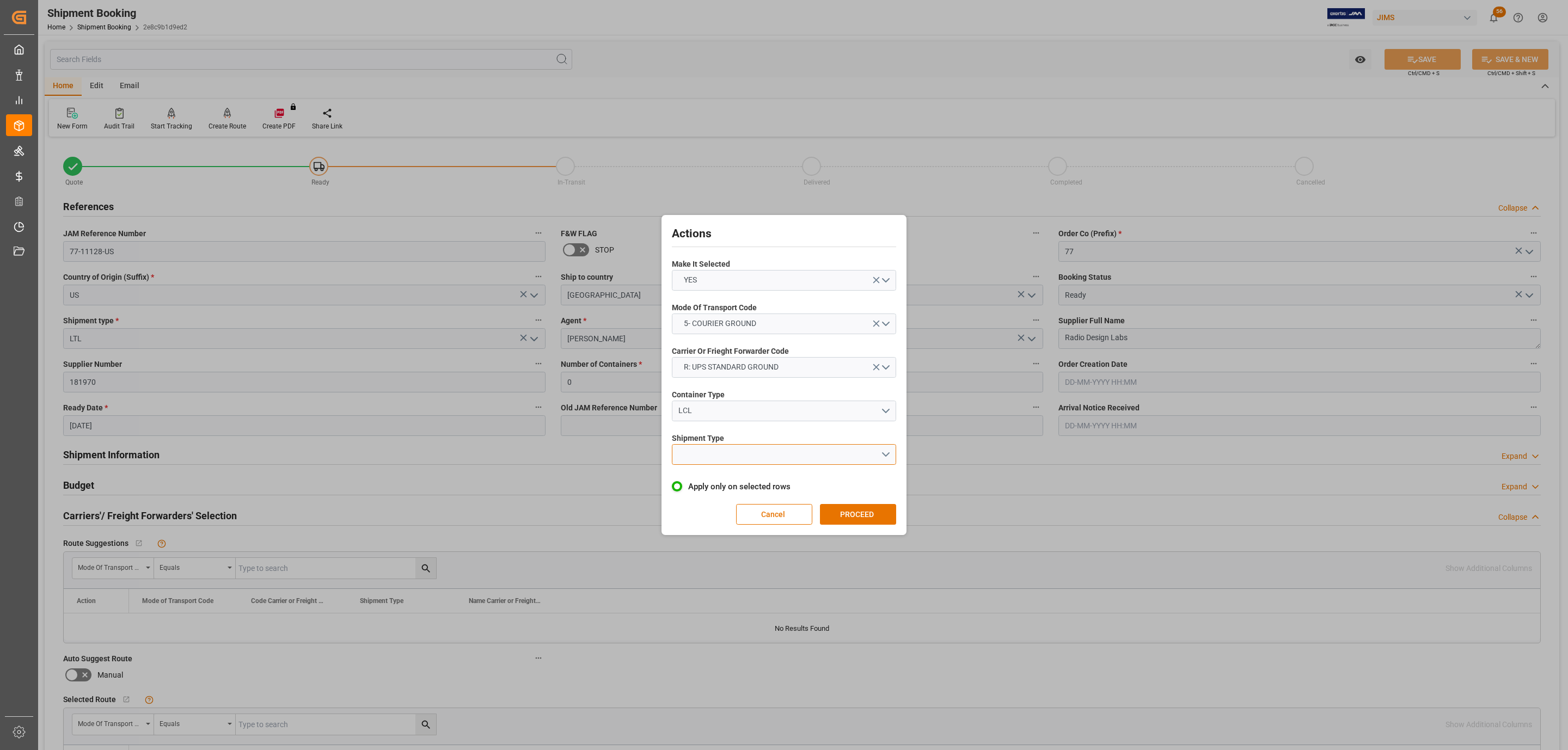
click at [756, 464] on div at bounding box center [784, 454] width 224 height 21
click at [756, 461] on button "open menu" at bounding box center [784, 454] width 224 height 21
click at [758, 466] on div "LTL" at bounding box center [784, 457] width 223 height 23
click at [856, 524] on button "PROCEED" at bounding box center [858, 514] width 76 height 21
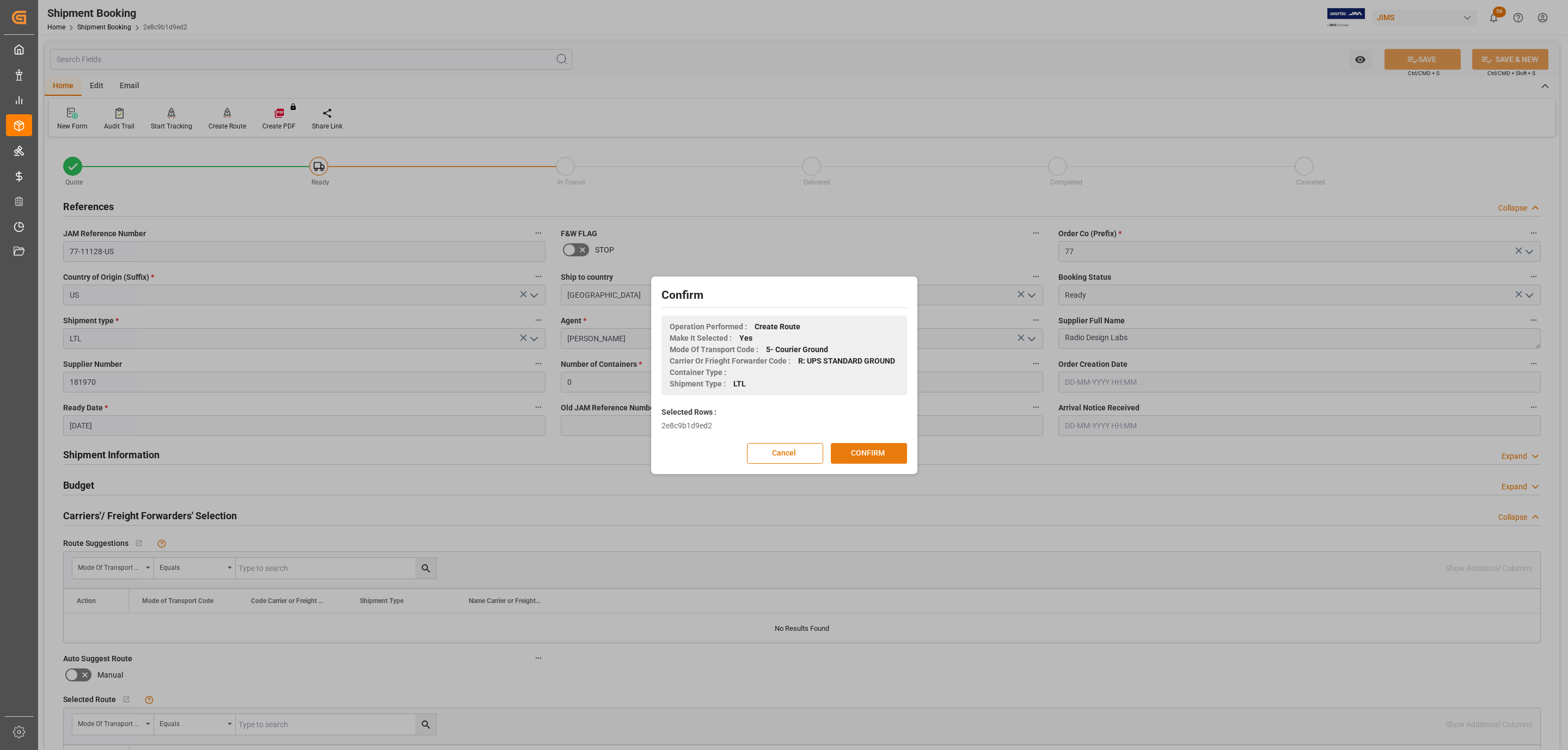
click at [874, 462] on button "CONFIRM" at bounding box center [868, 453] width 76 height 21
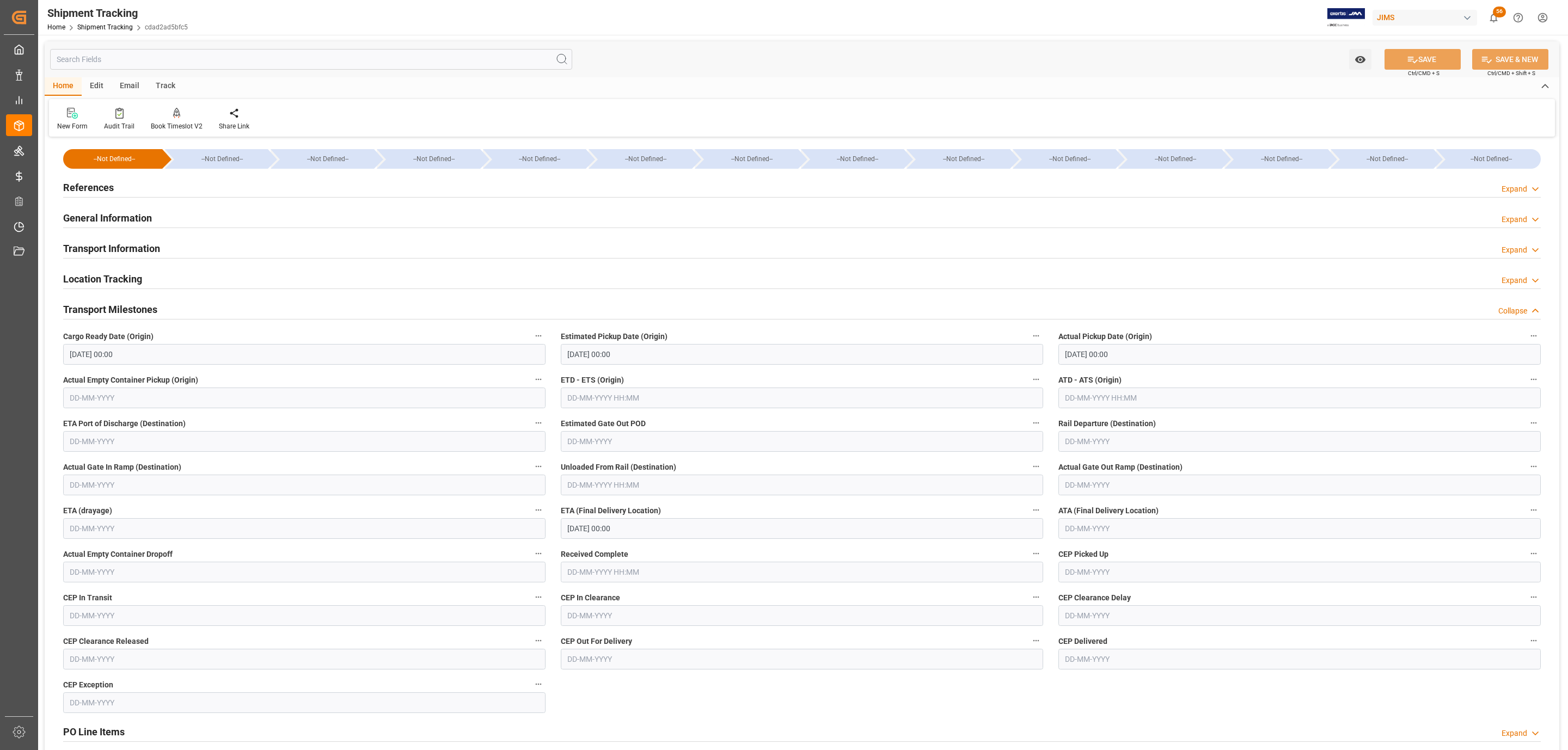
click at [201, 184] on div "References Expand" at bounding box center [802, 186] width 1478 height 21
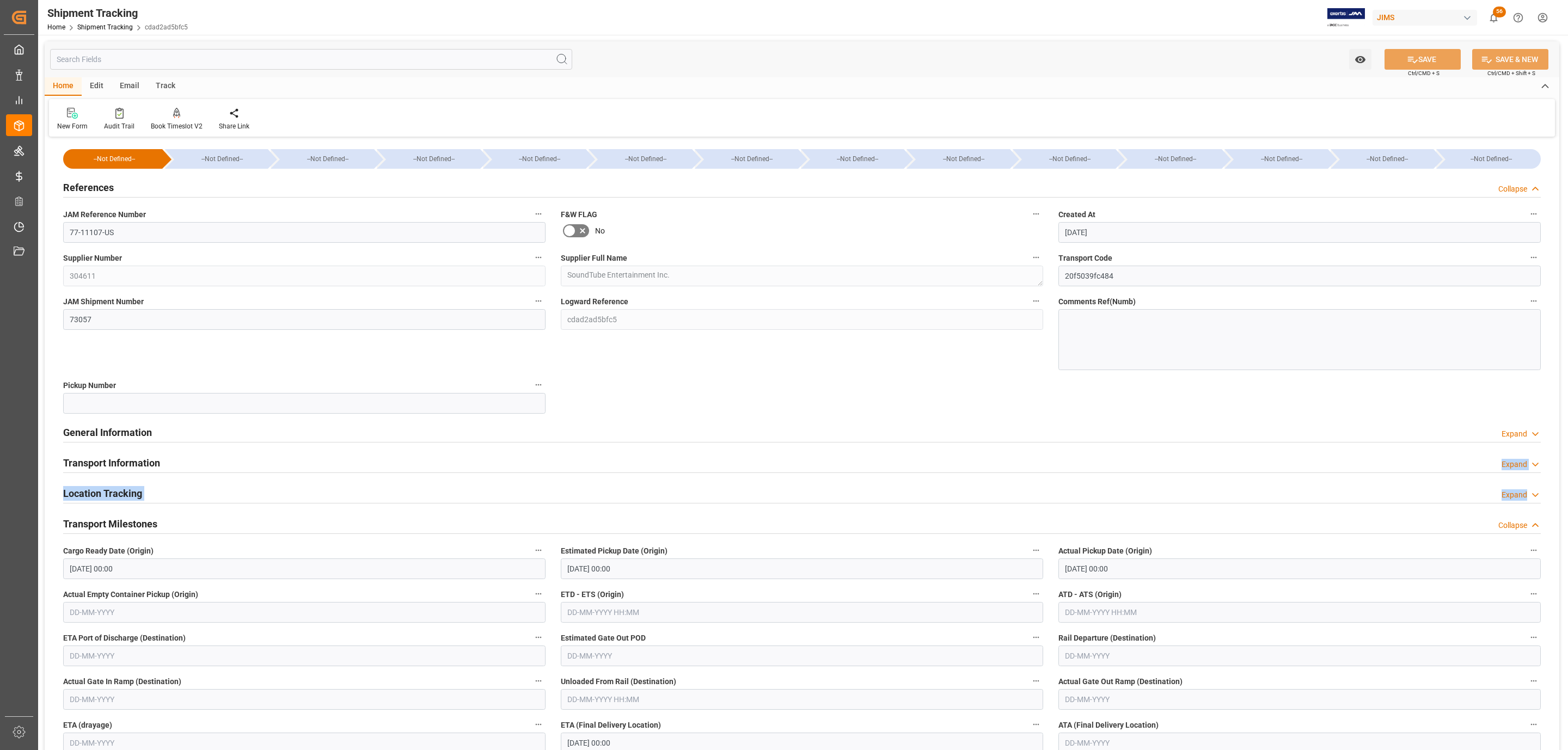
click at [230, 506] on div "--Not Defined-- --Not Defined-- --Not Defined-- --Not Defined-- --Not Defined--…" at bounding box center [802, 617] width 1515 height 955
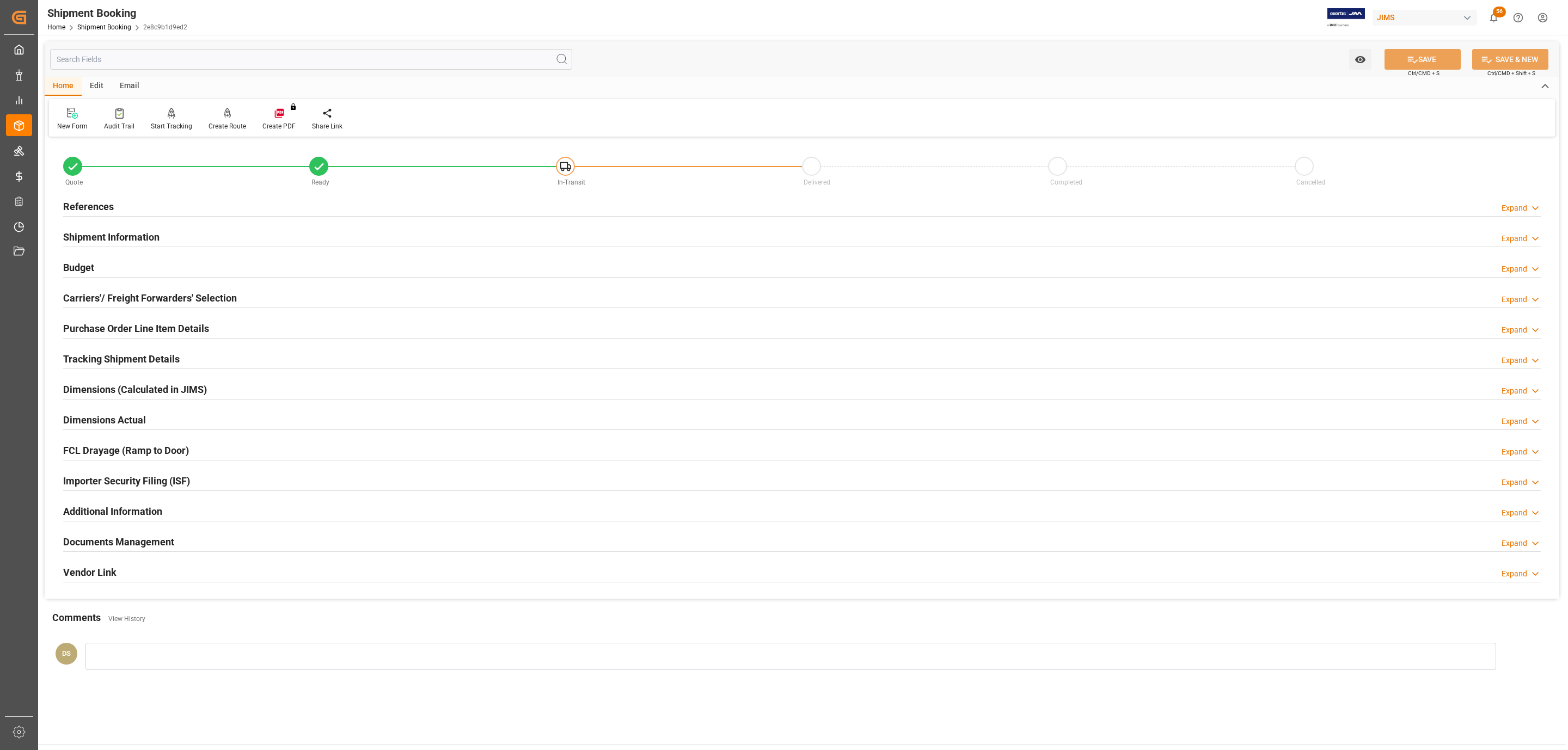
click at [156, 360] on h2 "Tracking Shipment Details" at bounding box center [122, 359] width 117 height 15
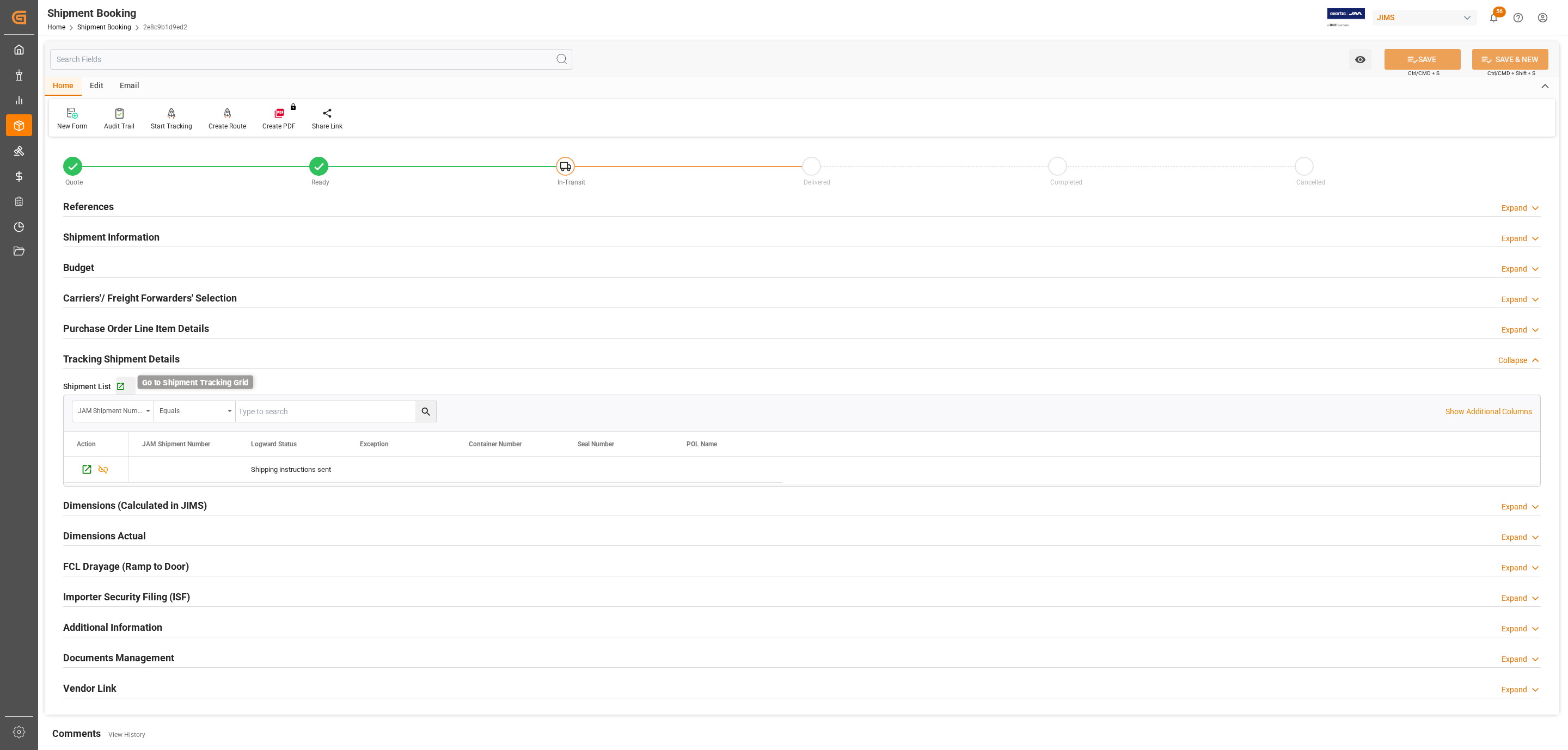
click at [123, 387] on icon "button" at bounding box center [121, 387] width 9 height 9
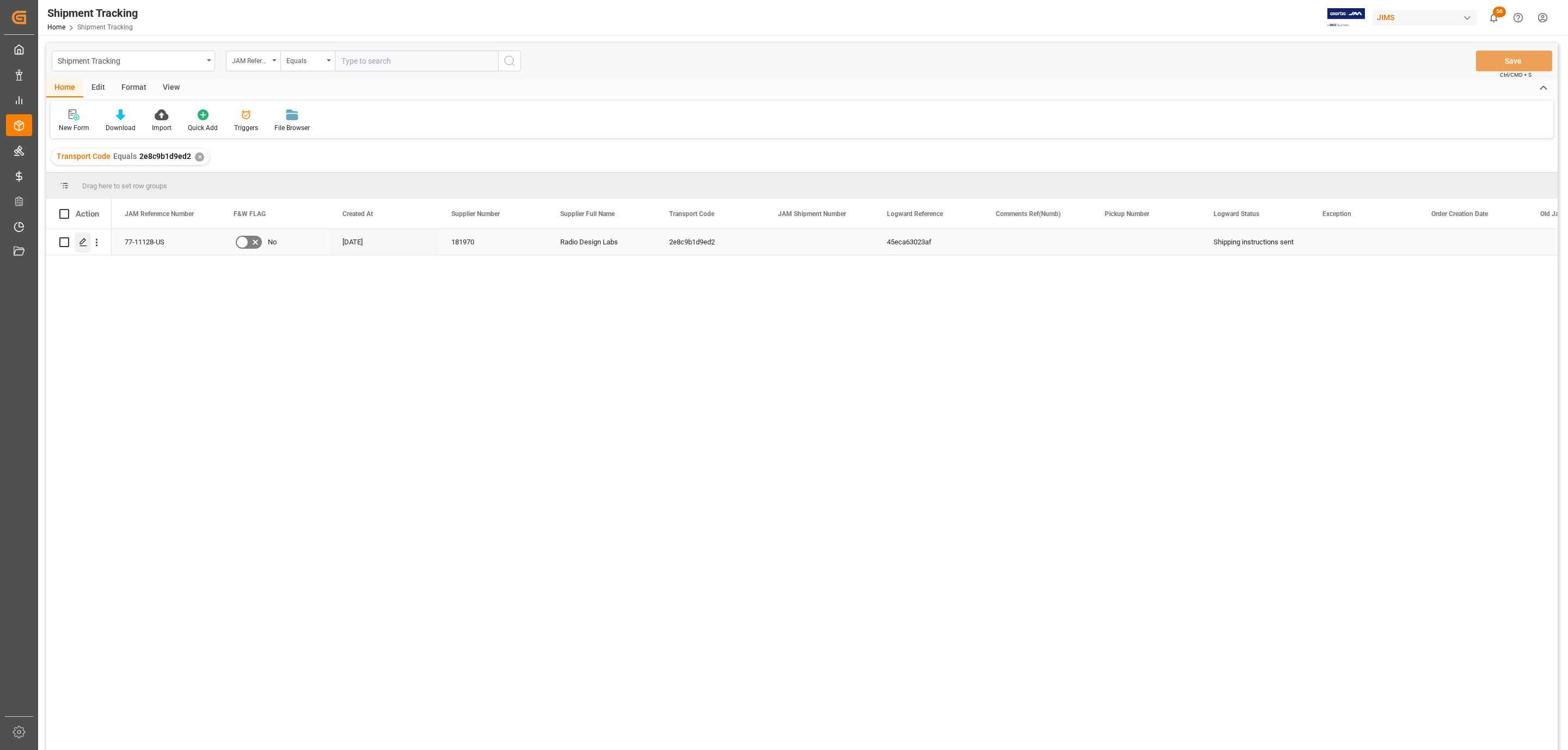
click at [84, 242] on polygon "Press SPACE to select this row." at bounding box center [82, 242] width 5 height 5
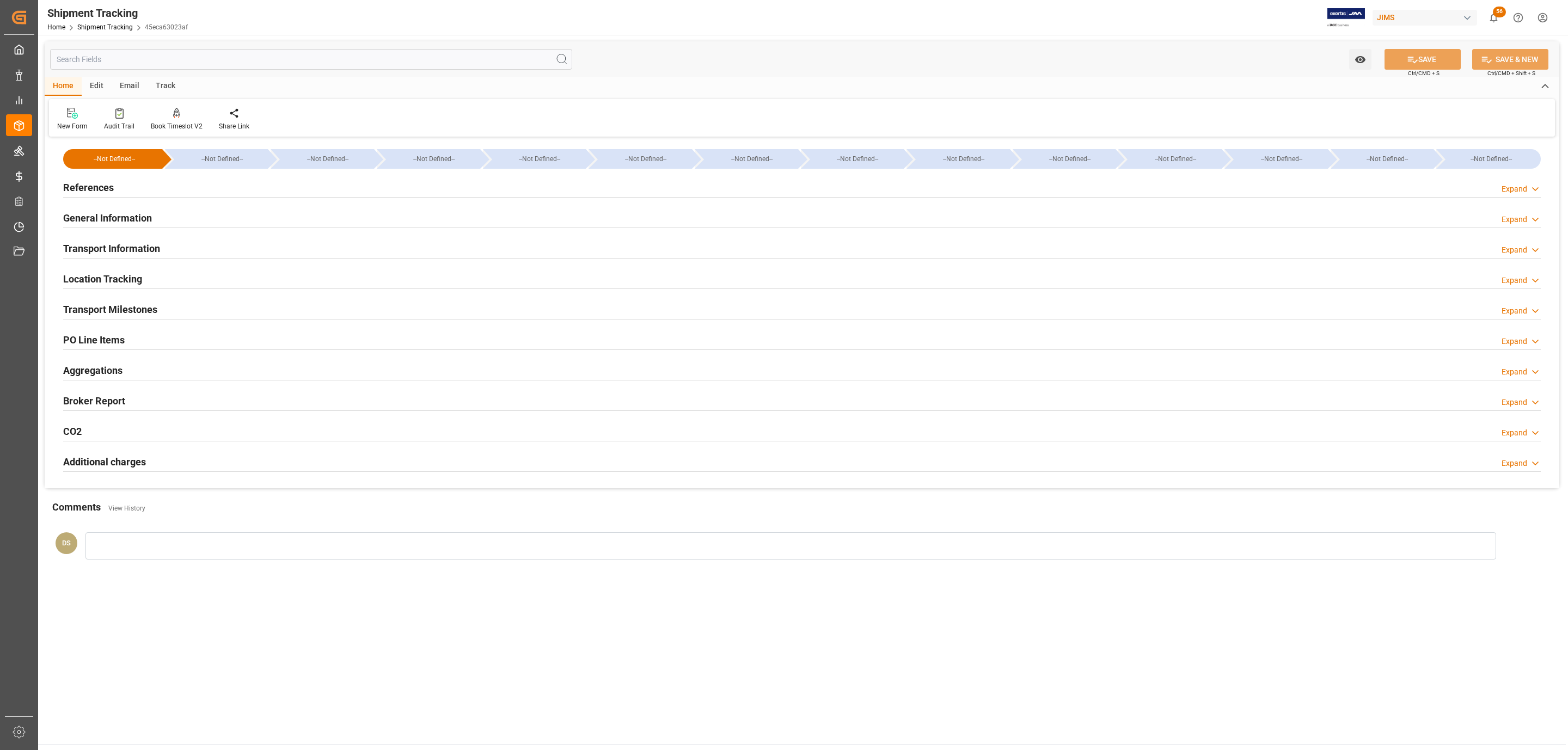
click at [118, 305] on h2 "Transport Milestones" at bounding box center [110, 309] width 94 height 15
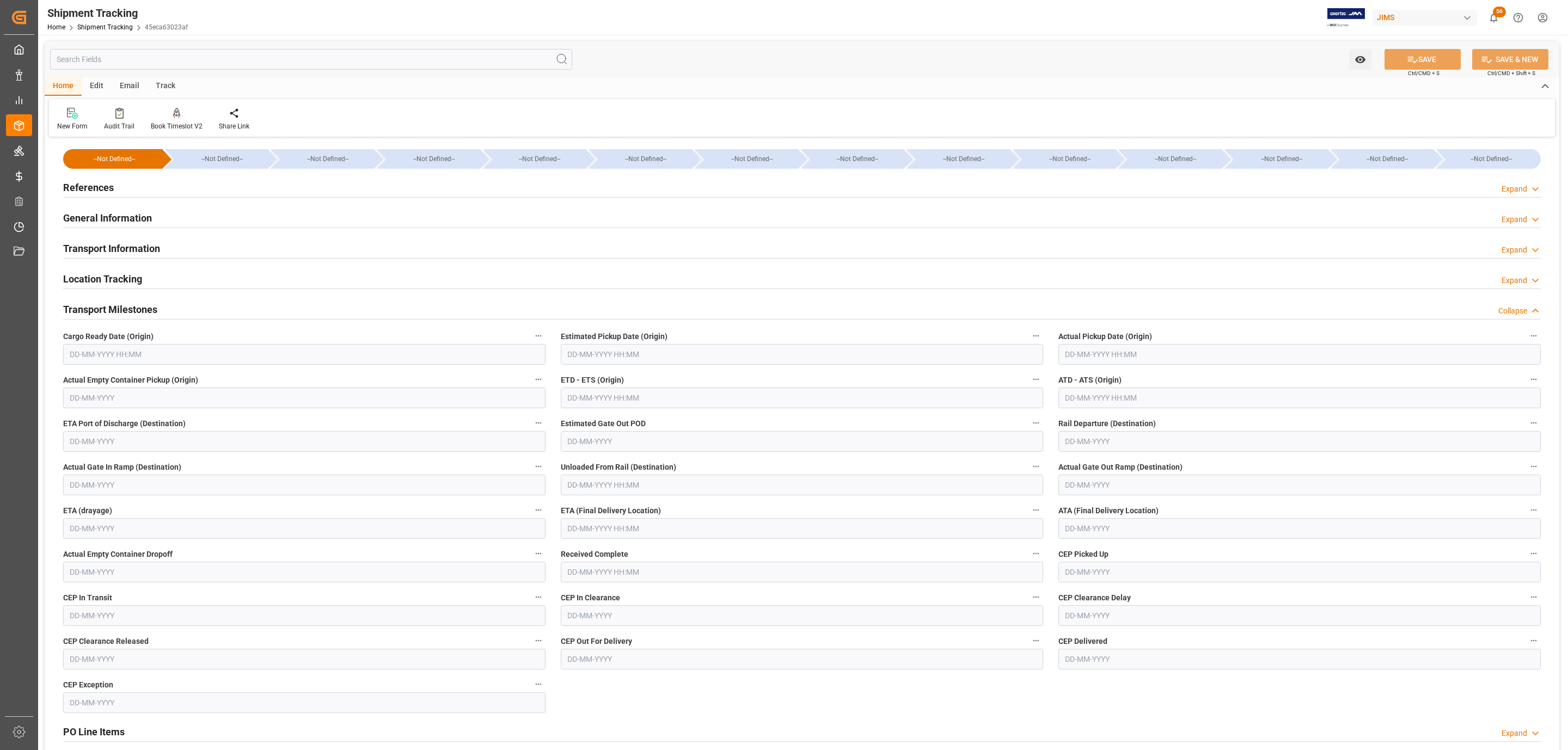
click at [98, 351] on input "text" at bounding box center [305, 354] width 482 height 21
drag, startPoint x: 77, startPoint y: 467, endPoint x: 224, endPoint y: 462, distance: 147.1
click at [77, 467] on span "15" at bounding box center [77, 463] width 7 height 7
type input "15-09-2025 00:00"
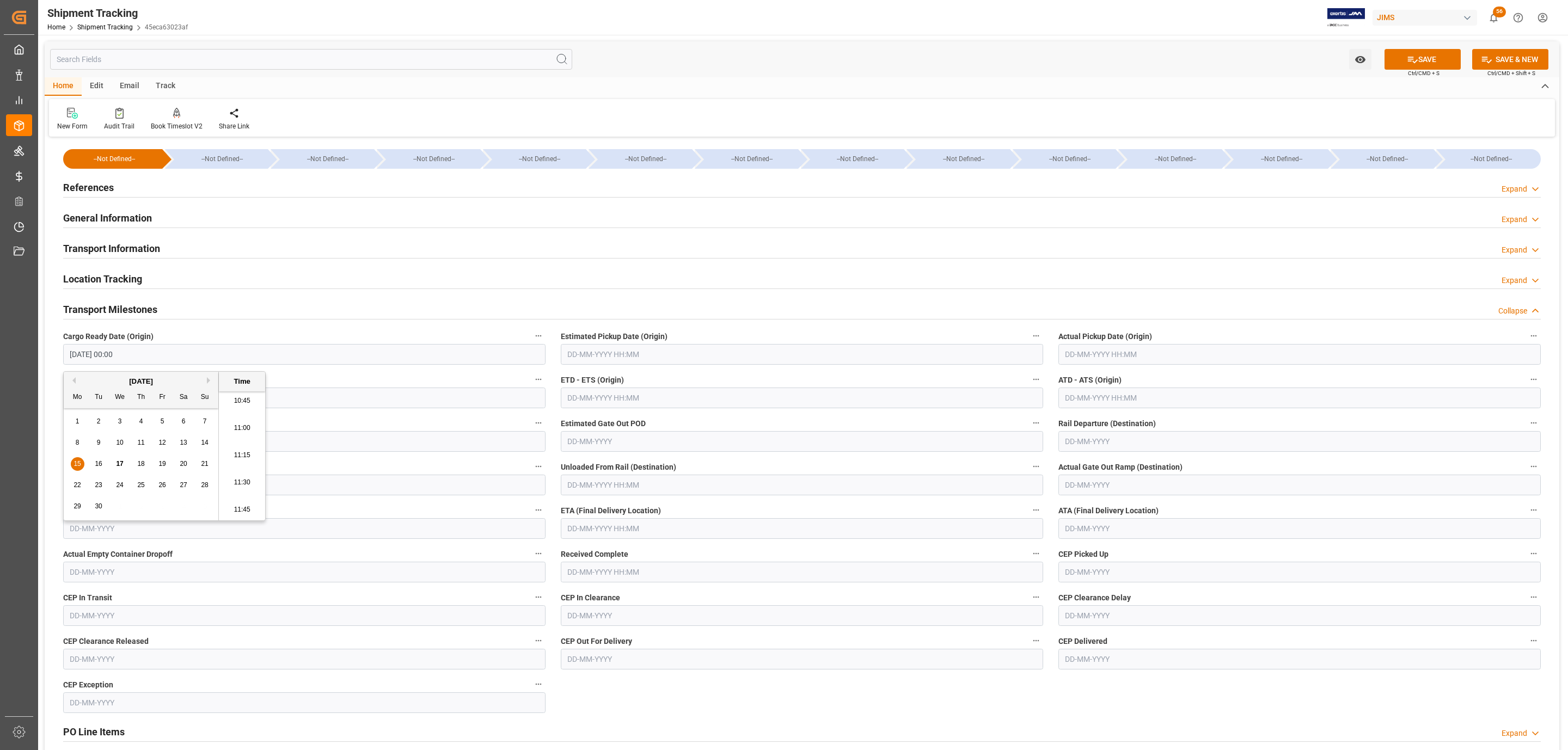
click at [611, 353] on input "text" at bounding box center [802, 354] width 482 height 21
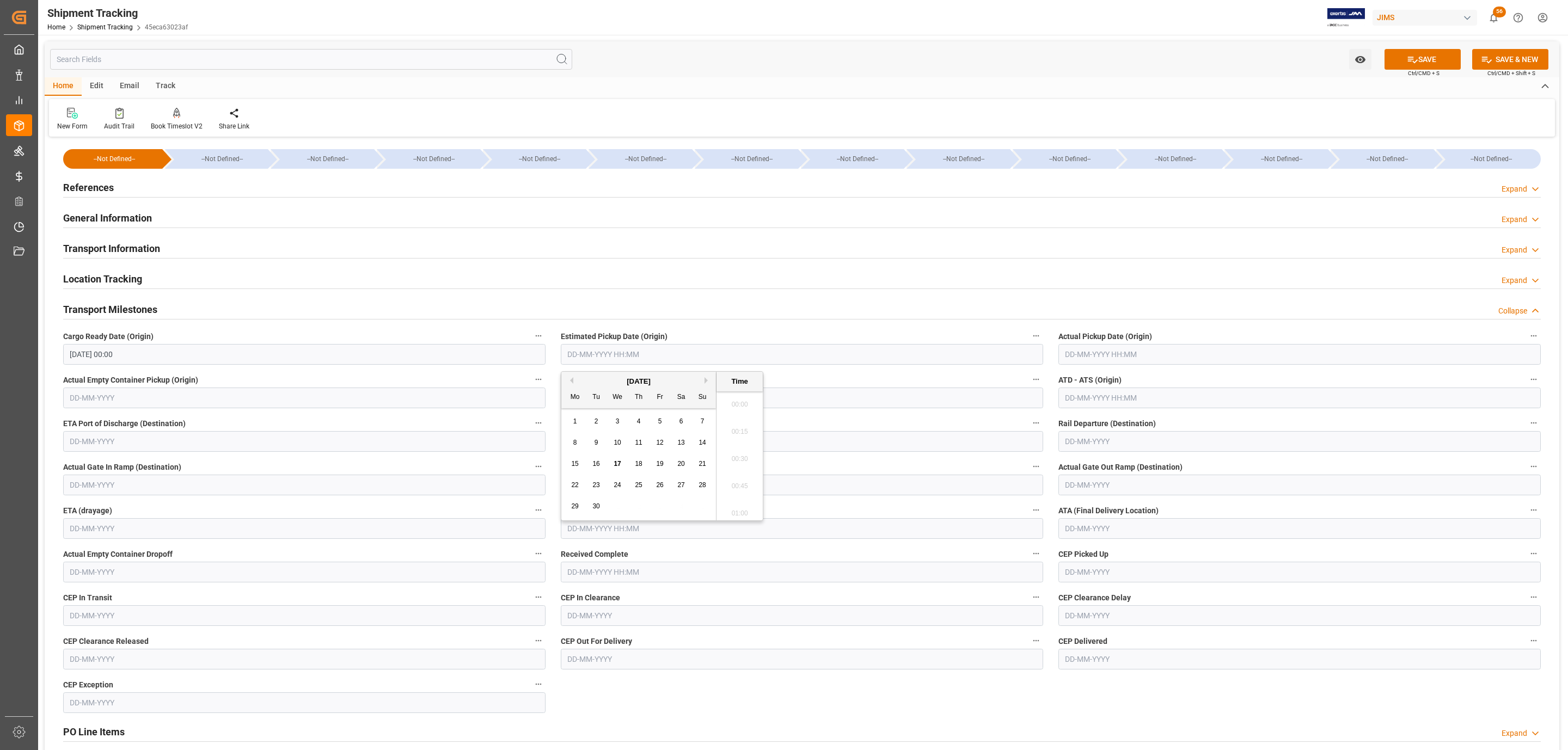
scroll to position [1200, 0]
click at [575, 461] on span "15" at bounding box center [575, 463] width 7 height 7
type input "15-09-2025 00:00"
click at [1094, 351] on input "text" at bounding box center [1299, 354] width 482 height 21
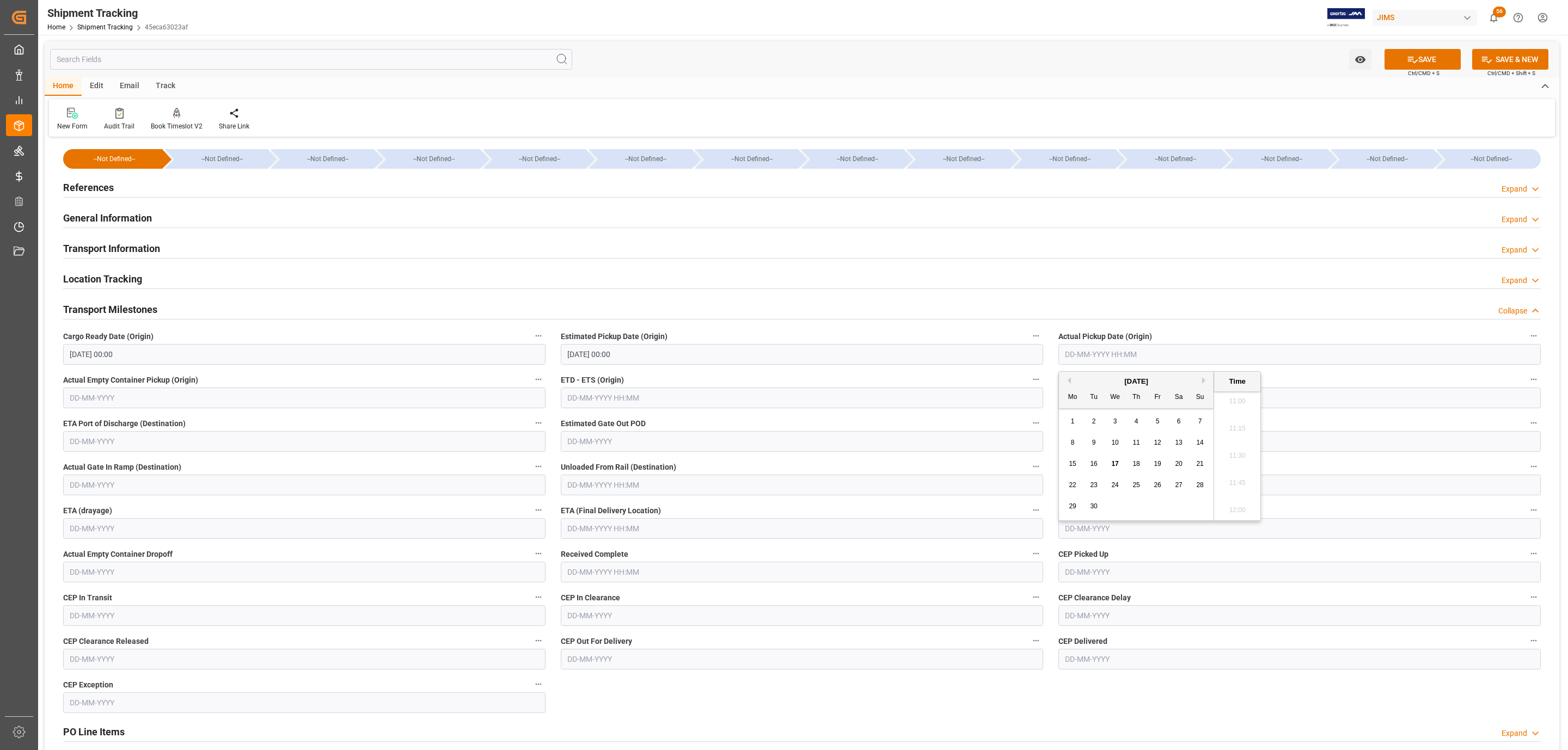
click at [1070, 462] on span "15" at bounding box center [1072, 463] width 7 height 7
type input "15-09-2025 00:00"
click at [605, 524] on input "text" at bounding box center [802, 528] width 482 height 21
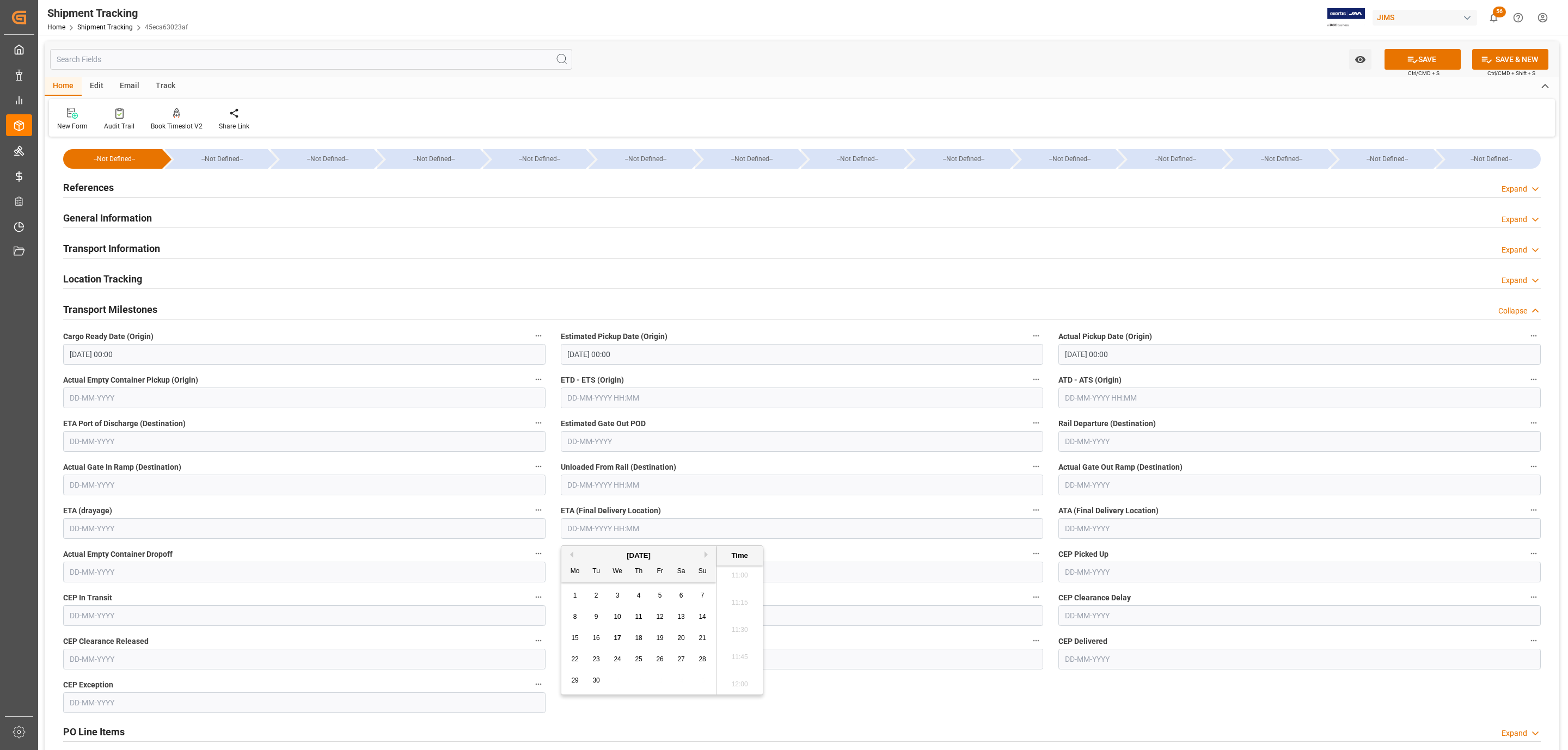
click at [616, 637] on span "17" at bounding box center [617, 637] width 7 height 7
type input "17-09-2025 00:00"
click at [1436, 65] on button "SAVE" at bounding box center [1422, 59] width 76 height 21
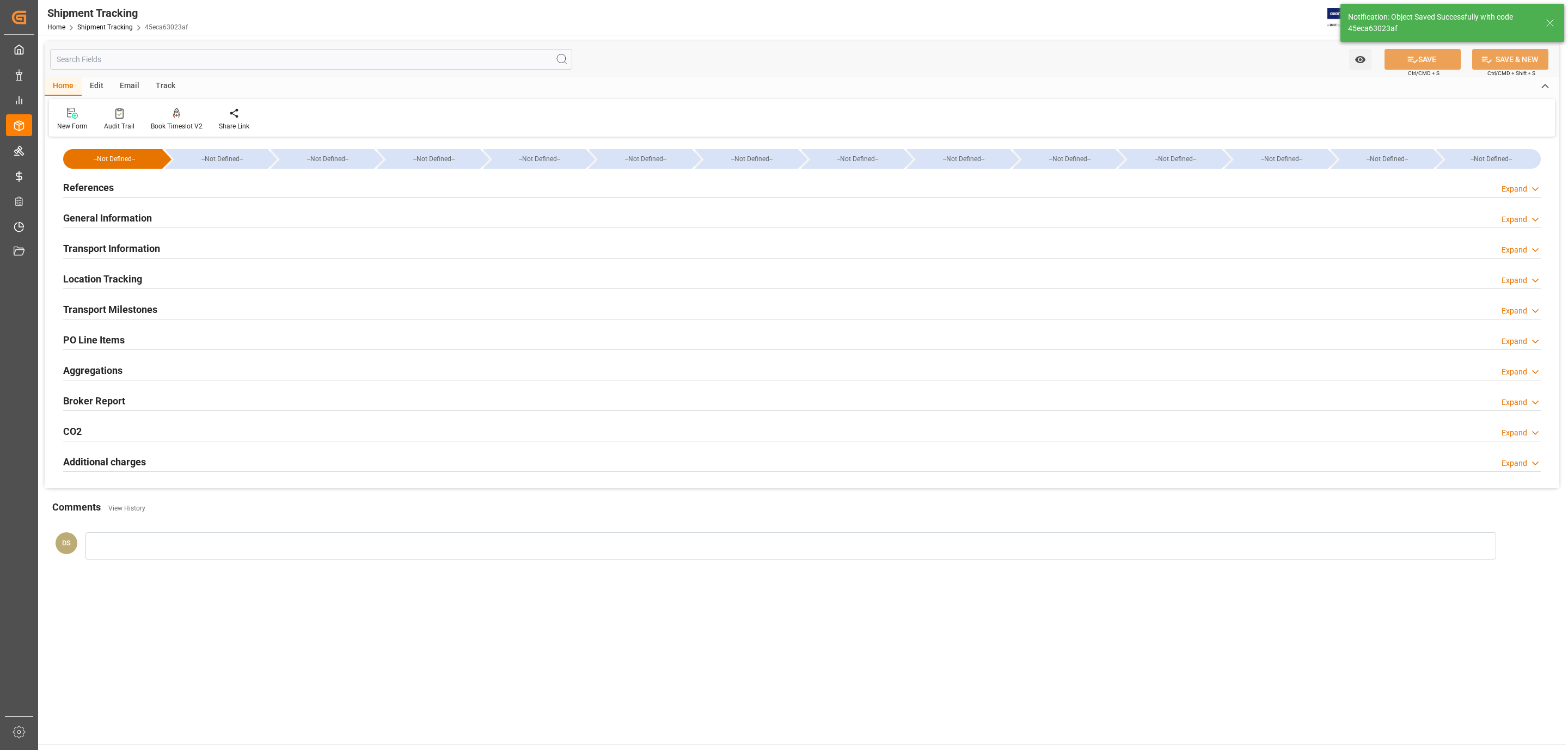
click at [130, 195] on div "References Expand" at bounding box center [802, 186] width 1478 height 21
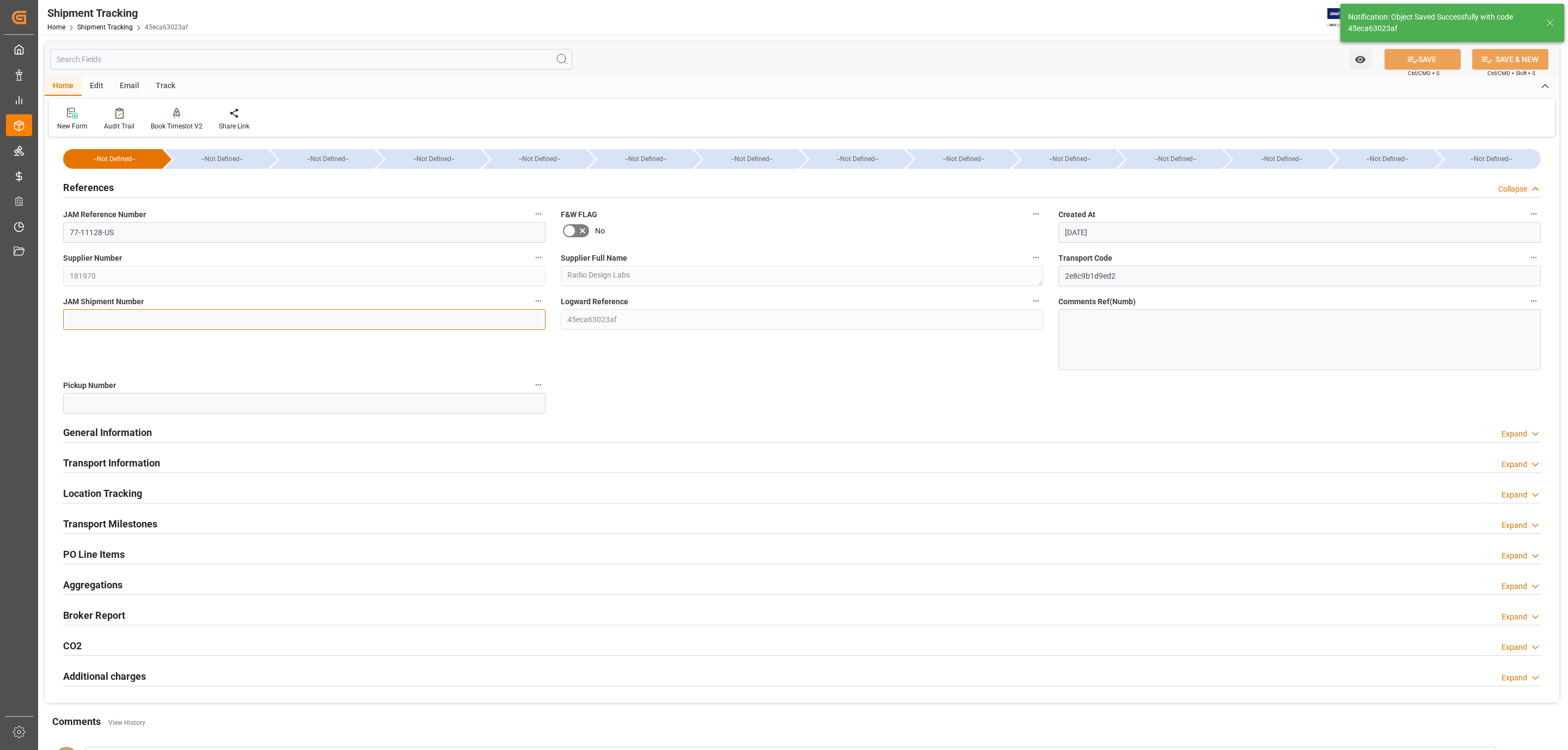
click at [99, 329] on input at bounding box center [305, 319] width 482 height 21
paste input "73067"
type input "73067"
click at [1417, 67] on button "SAVE" at bounding box center [1422, 59] width 76 height 21
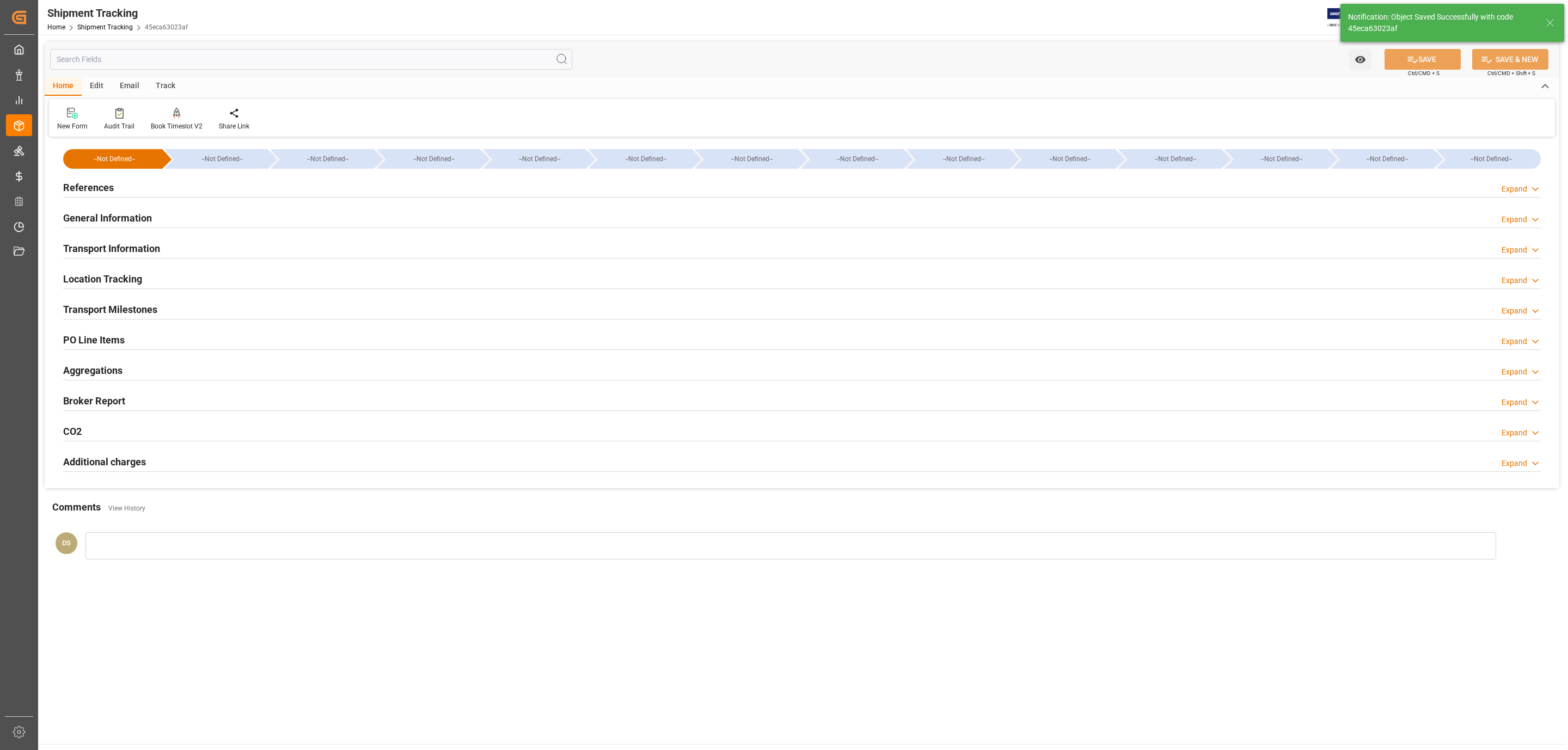
click at [146, 250] on h2 "Transport Information" at bounding box center [111, 248] width 97 height 15
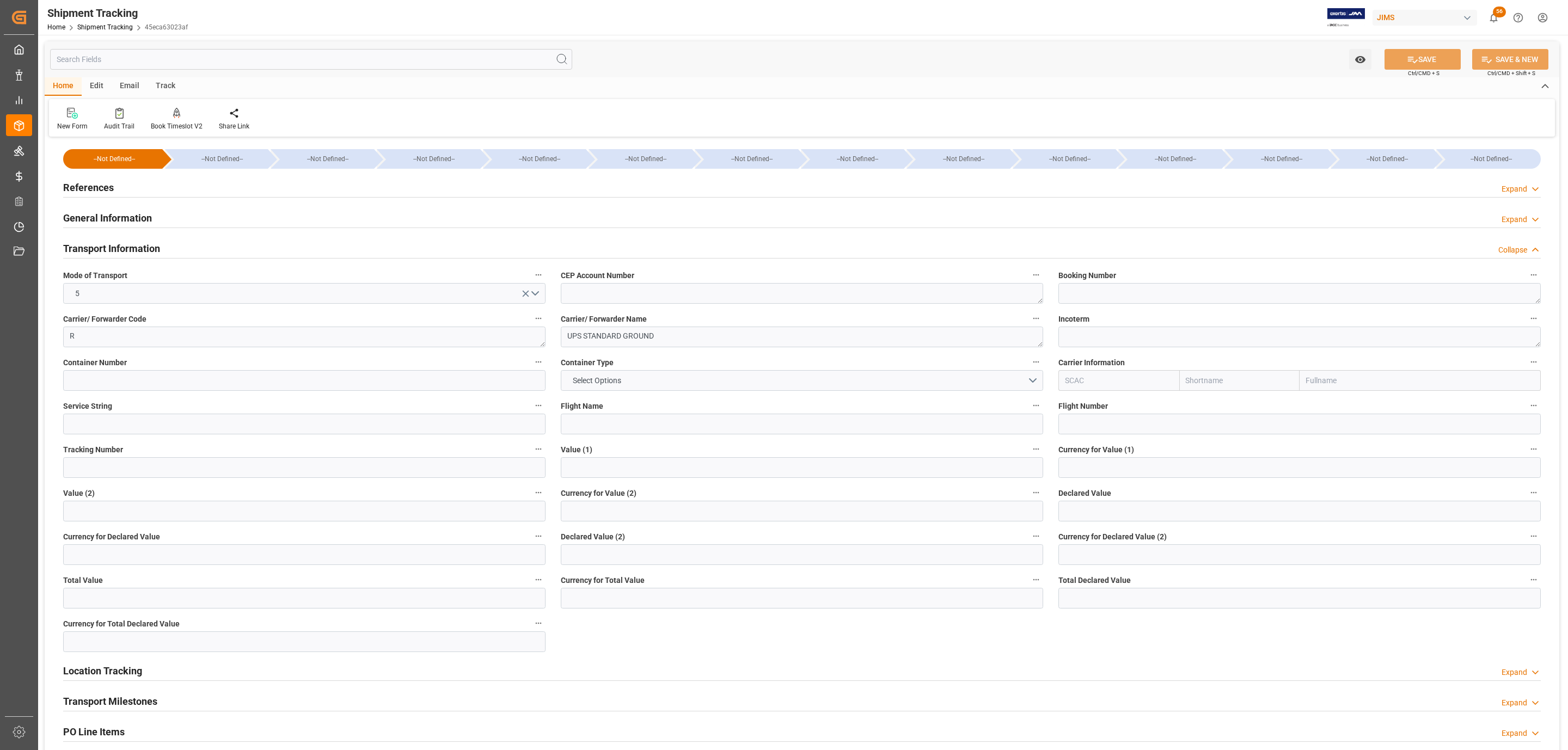
click at [113, 453] on span "Tracking Number" at bounding box center [93, 450] width 60 height 11
click at [531, 453] on button "Tracking Number" at bounding box center [538, 449] width 14 height 14
click at [108, 475] on div at bounding box center [784, 375] width 1568 height 750
click at [111, 470] on input at bounding box center [305, 467] width 482 height 21
paste input "1ZX274746868838096"
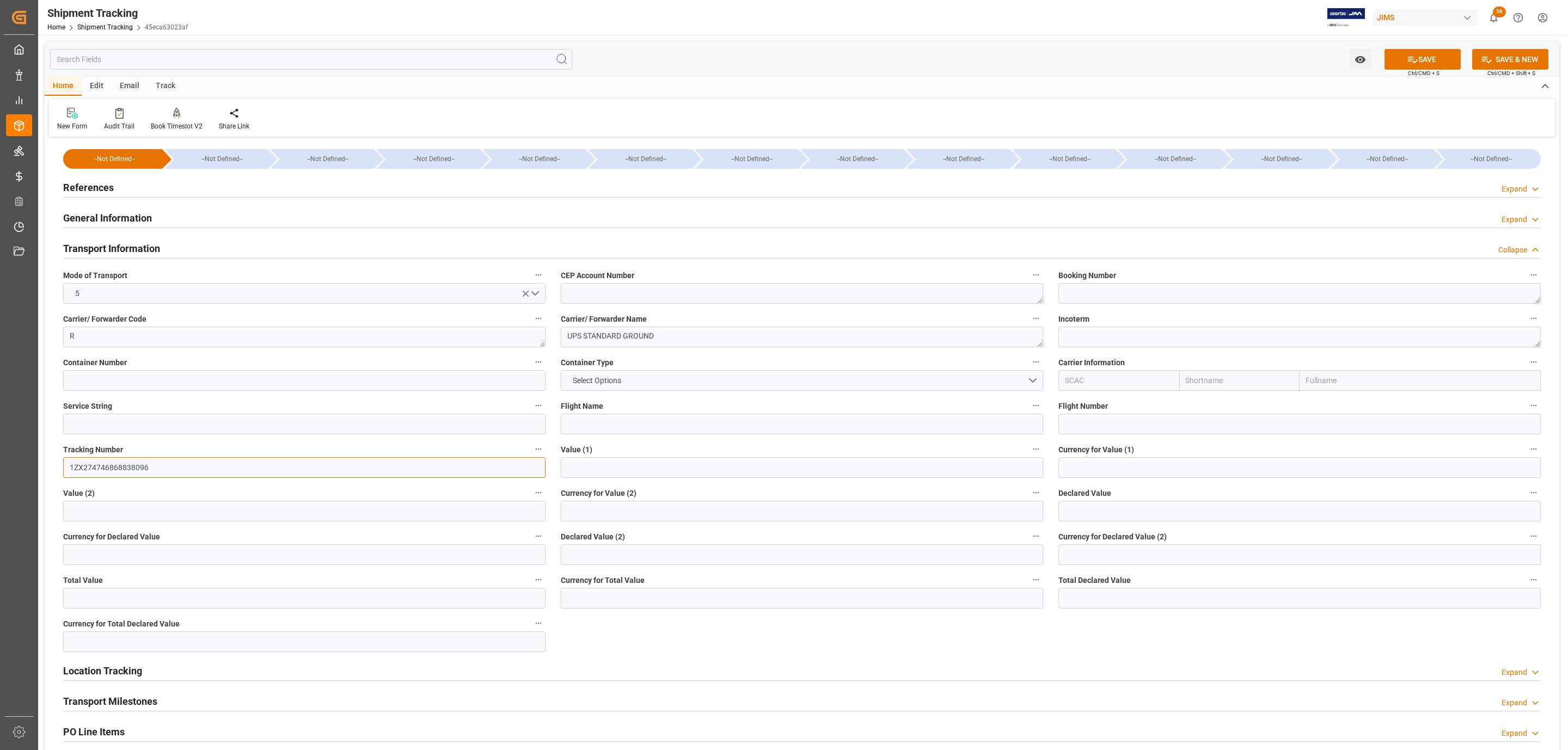
type input "1ZX274746868838096"
click at [1116, 498] on label "Declared Value" at bounding box center [1299, 493] width 482 height 16
click at [1526, 498] on button "Declared Value" at bounding box center [1533, 492] width 14 height 14
click at [1103, 512] on div at bounding box center [784, 375] width 1568 height 750
click at [1082, 514] on input "text" at bounding box center [1299, 511] width 482 height 21
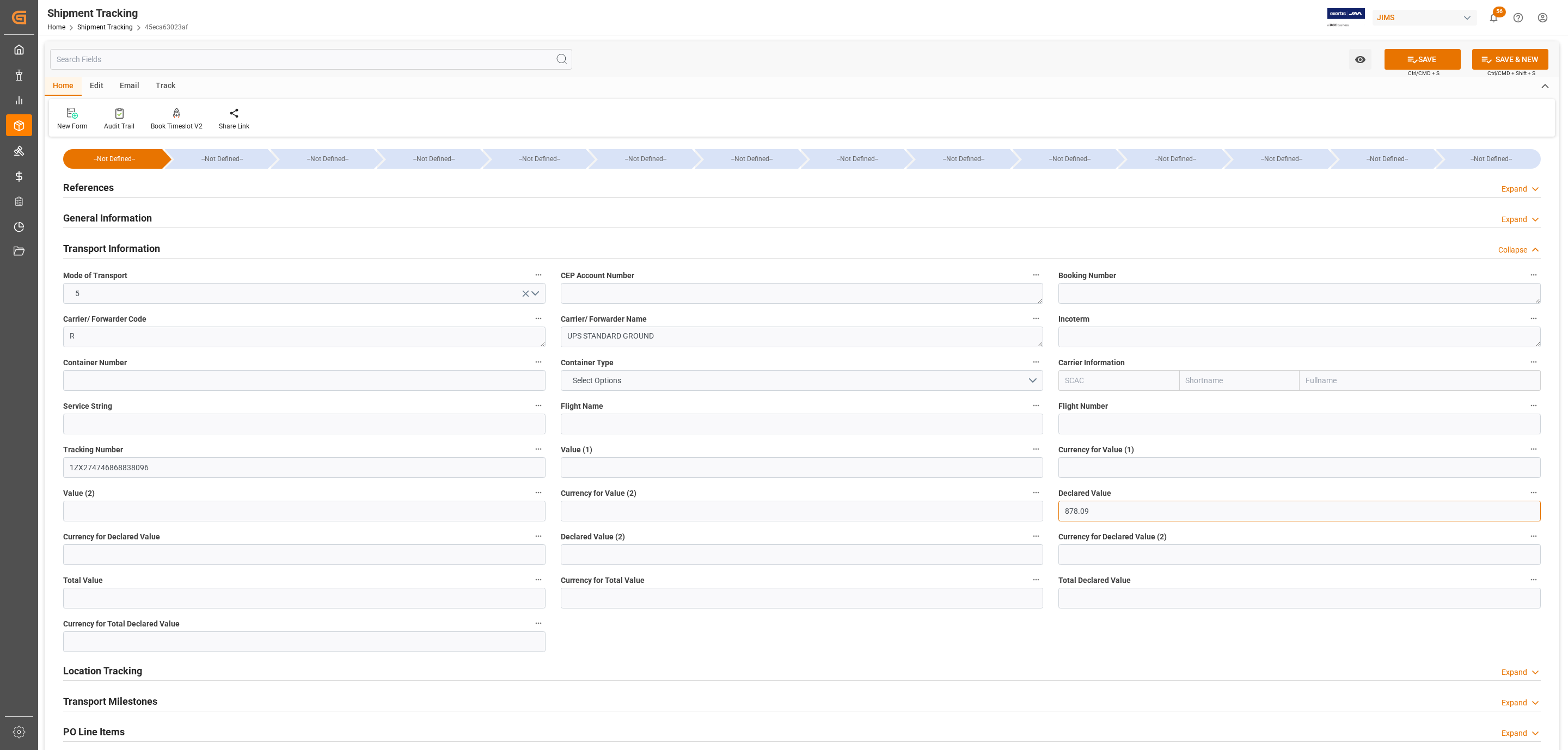
type input "878.09"
type input "USD"
click at [1388, 54] on button "SAVE" at bounding box center [1422, 59] width 76 height 21
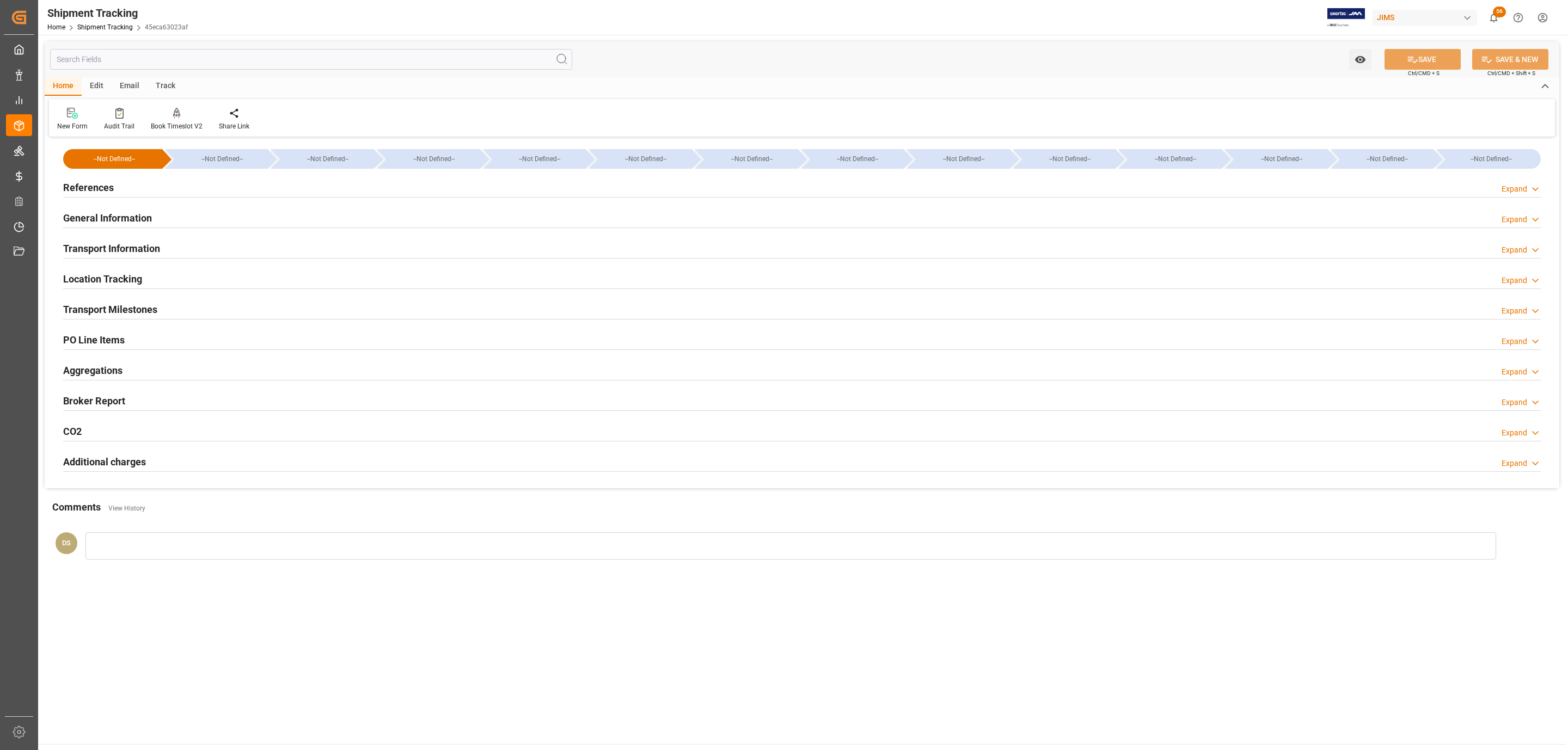
click at [153, 186] on div "References Expand" at bounding box center [802, 186] width 1478 height 21
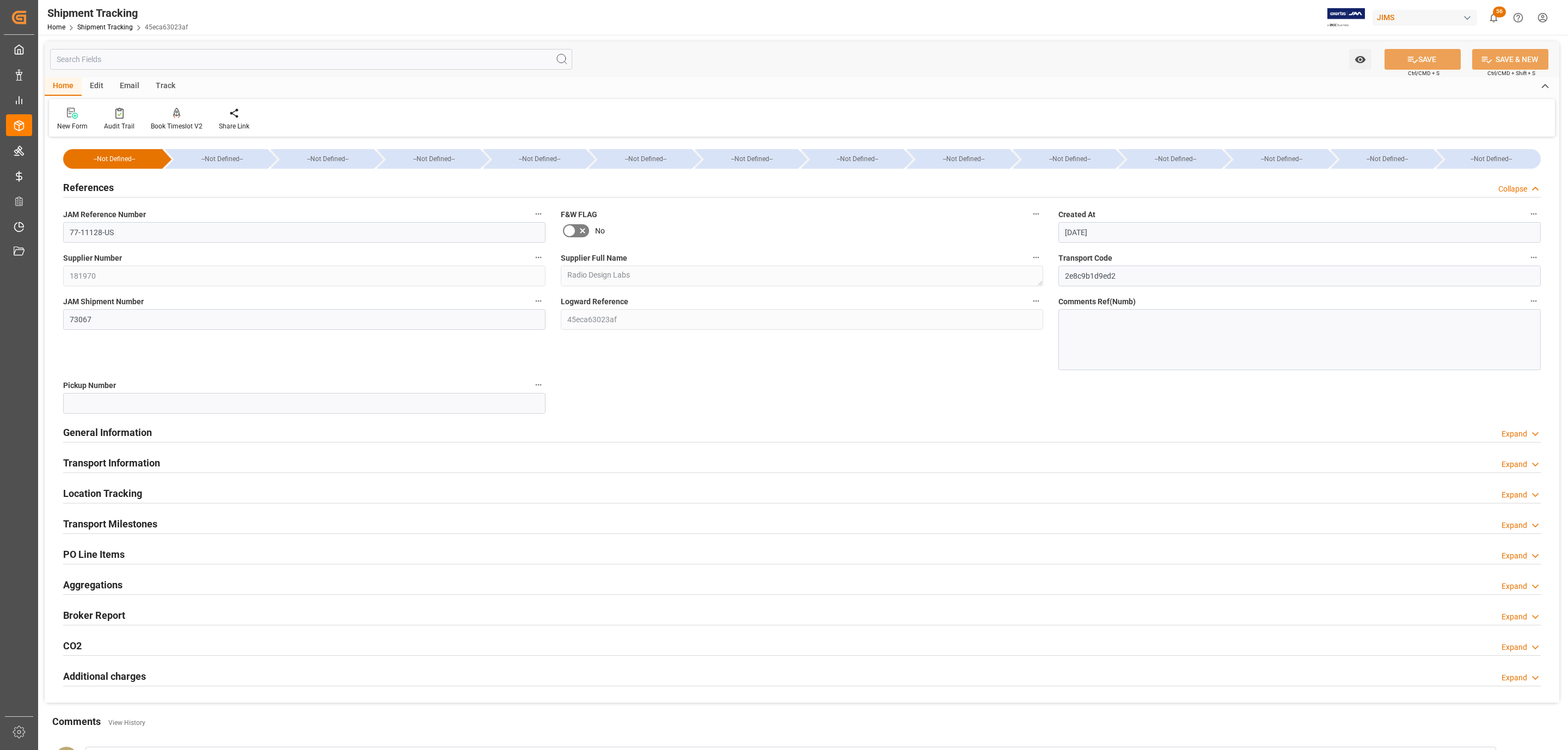
click at [116, 332] on div "JAM Shipment Number 73067" at bounding box center [304, 332] width 498 height 84
click at [122, 323] on input "73067" at bounding box center [305, 319] width 482 height 21
click at [122, 322] on input "73067" at bounding box center [305, 319] width 482 height 21
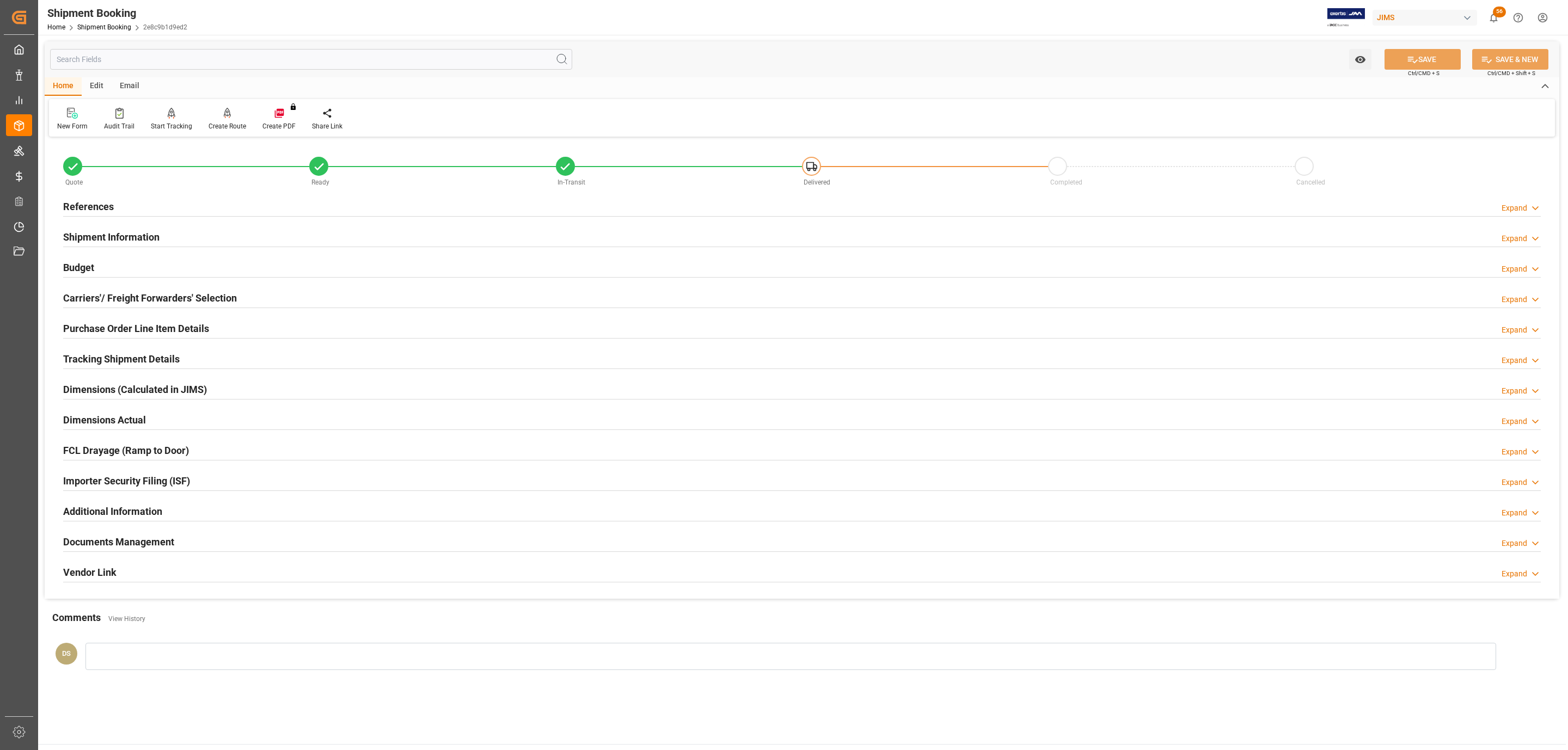
click at [175, 291] on h2 "Carriers'/ Freight Forwarders' Selection" at bounding box center [150, 298] width 174 height 15
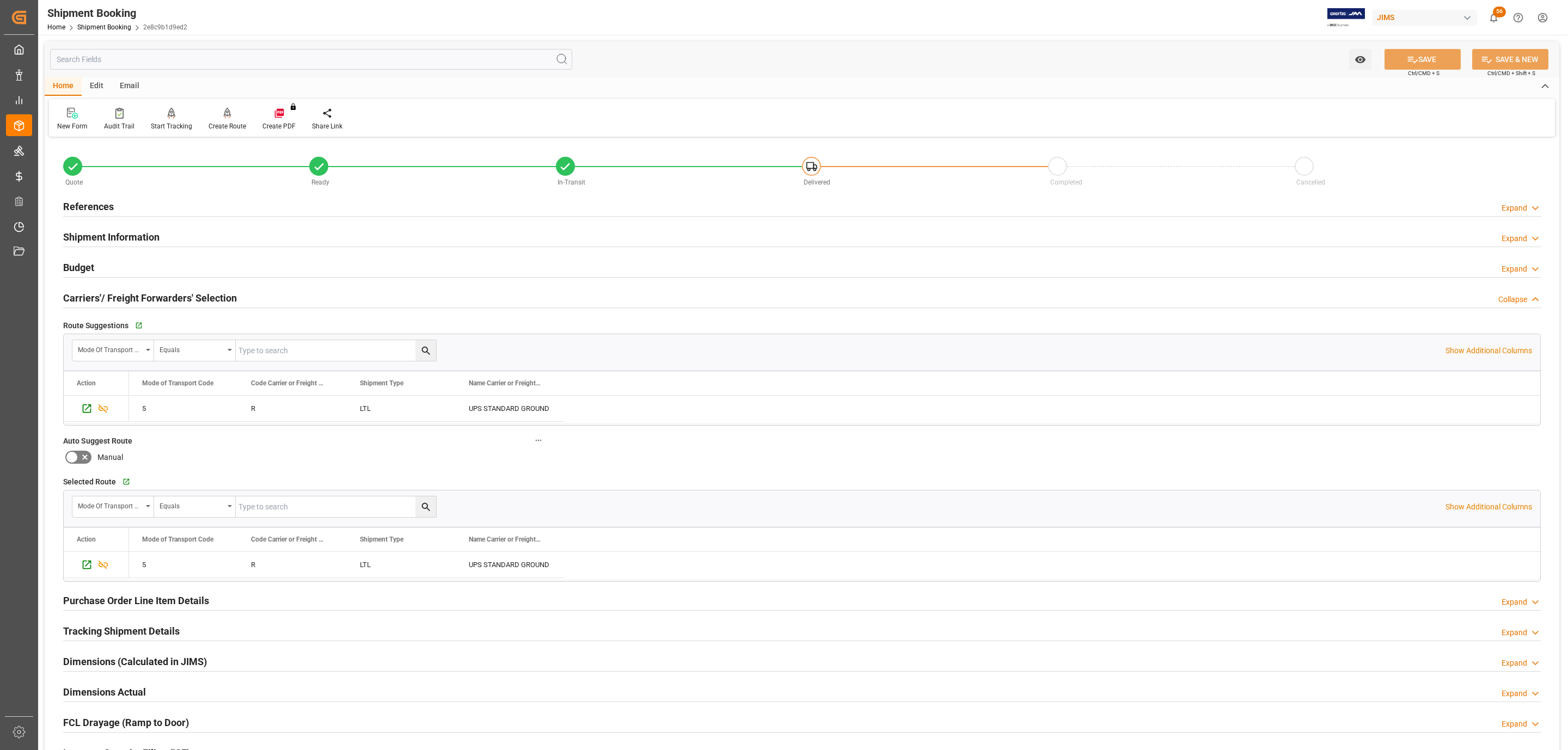
click at [130, 260] on div "Budget Expand" at bounding box center [802, 267] width 1478 height 21
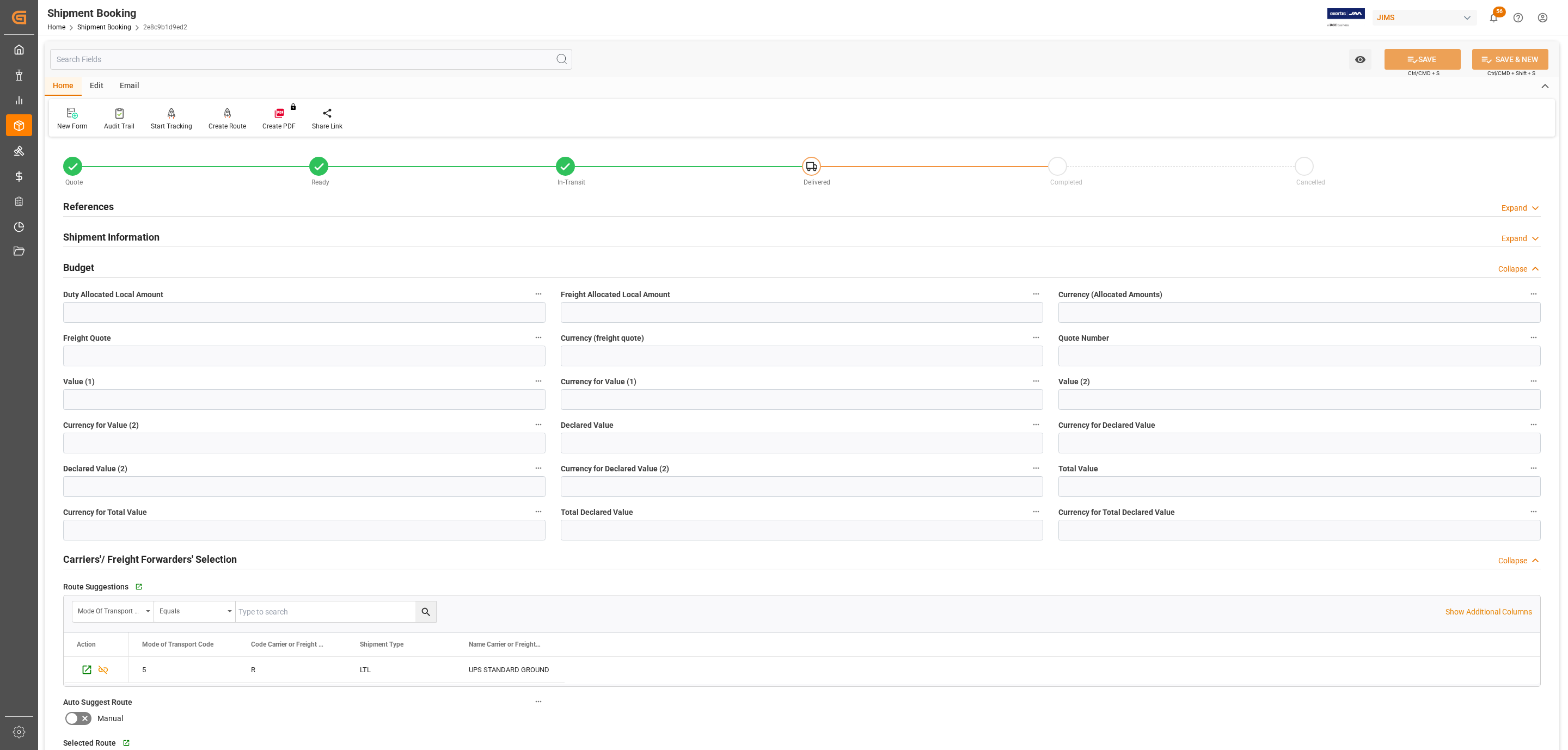
click at [100, 207] on h2 "References" at bounding box center [88, 207] width 51 height 15
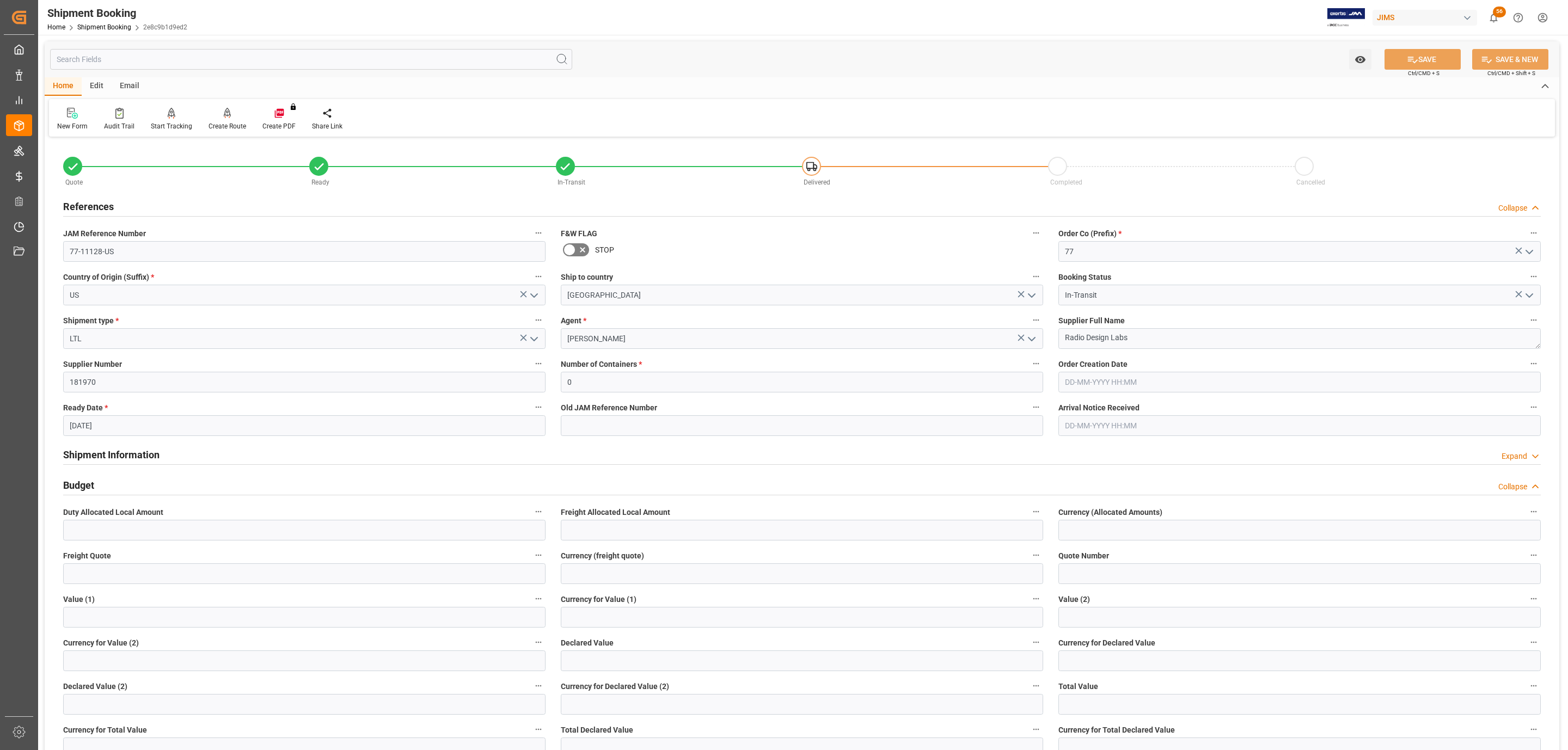
click at [100, 207] on h2 "References" at bounding box center [88, 207] width 51 height 15
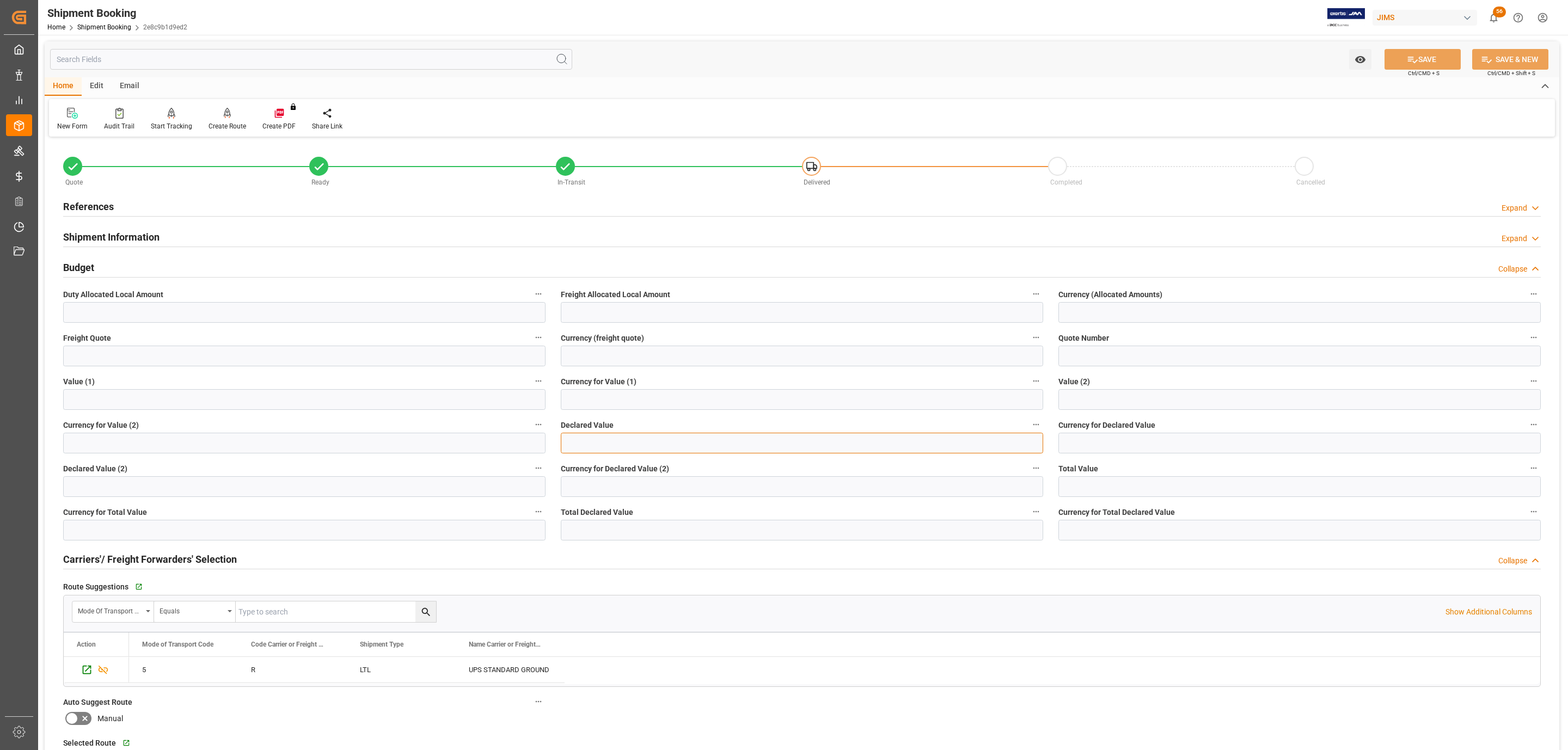
click at [596, 441] on input "text" at bounding box center [802, 443] width 482 height 21
type input "878.09"
type input "USD"
click at [1399, 61] on button "SAVE" at bounding box center [1422, 59] width 76 height 21
